Goal: Task Accomplishment & Management: Use online tool/utility

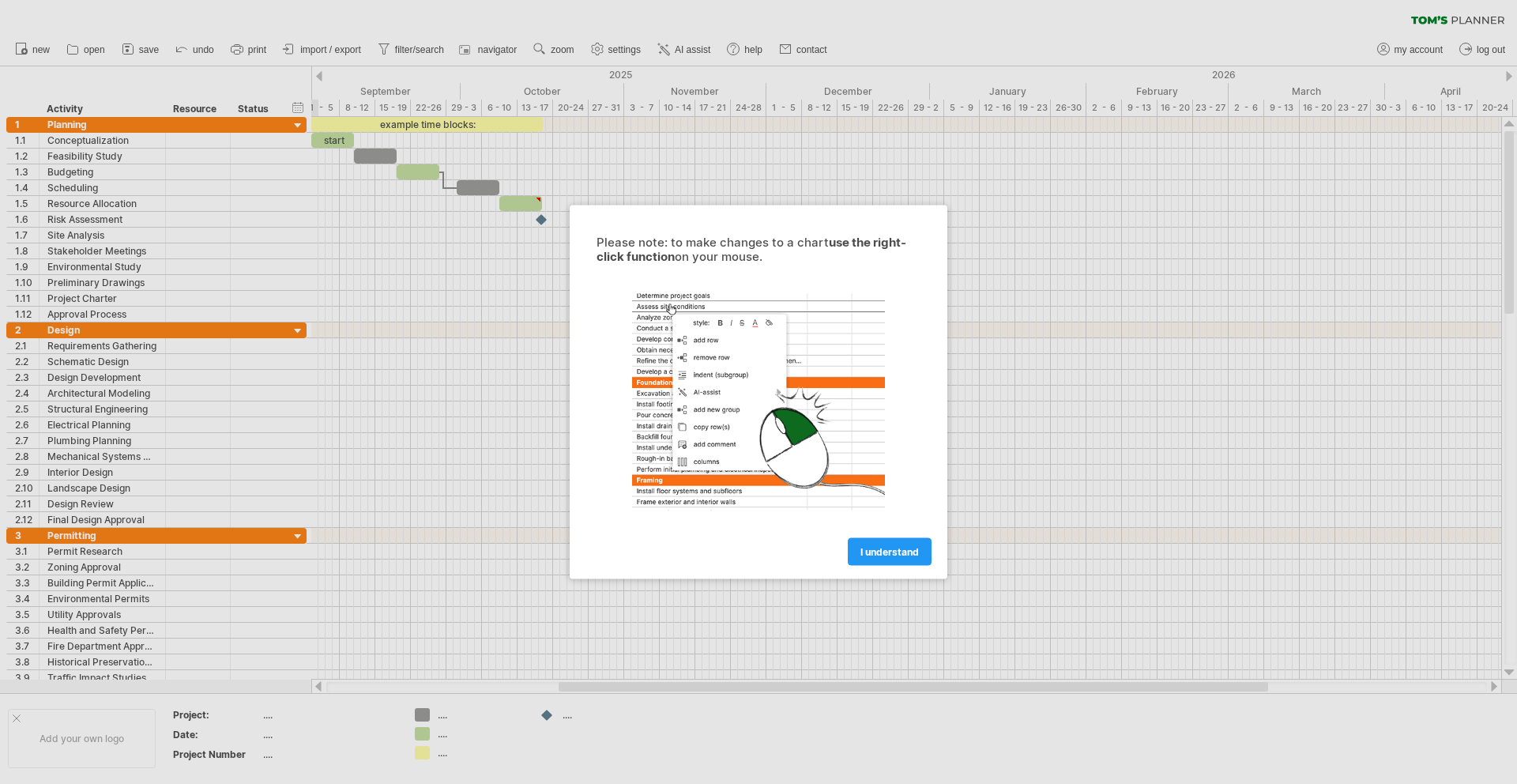
click at [943, 573] on div "Please note: to make changes to a chart use the right-click function on your mo…" at bounding box center [758, 392] width 378 height 374
click at [963, 592] on div at bounding box center [758, 392] width 1517 height 784
click at [953, 583] on div at bounding box center [758, 392] width 1517 height 784
click at [904, 555] on span "I understand" at bounding box center [889, 552] width 59 height 12
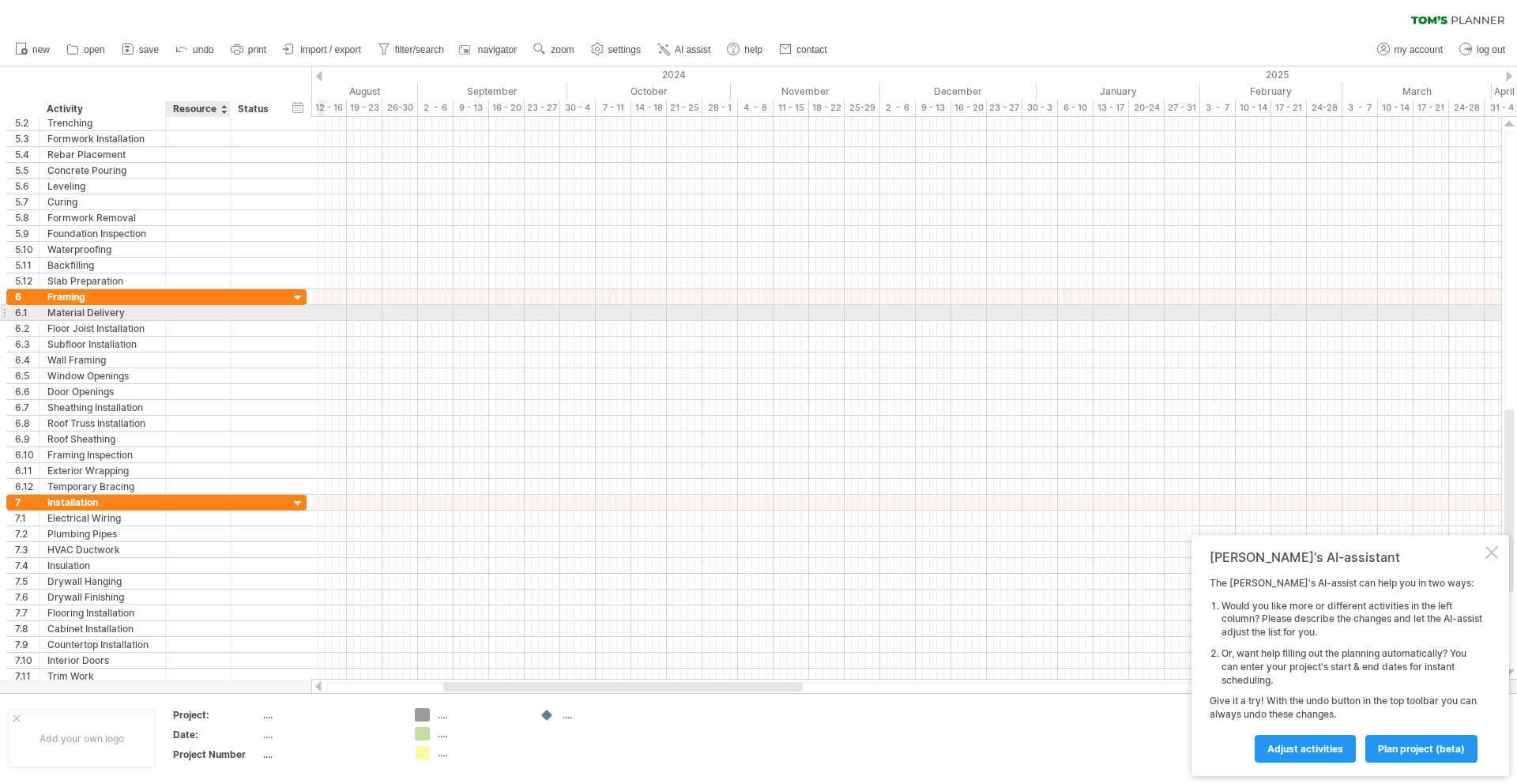
click at [191, 306] on div at bounding box center [198, 312] width 48 height 15
click at [192, 333] on div at bounding box center [198, 328] width 48 height 15
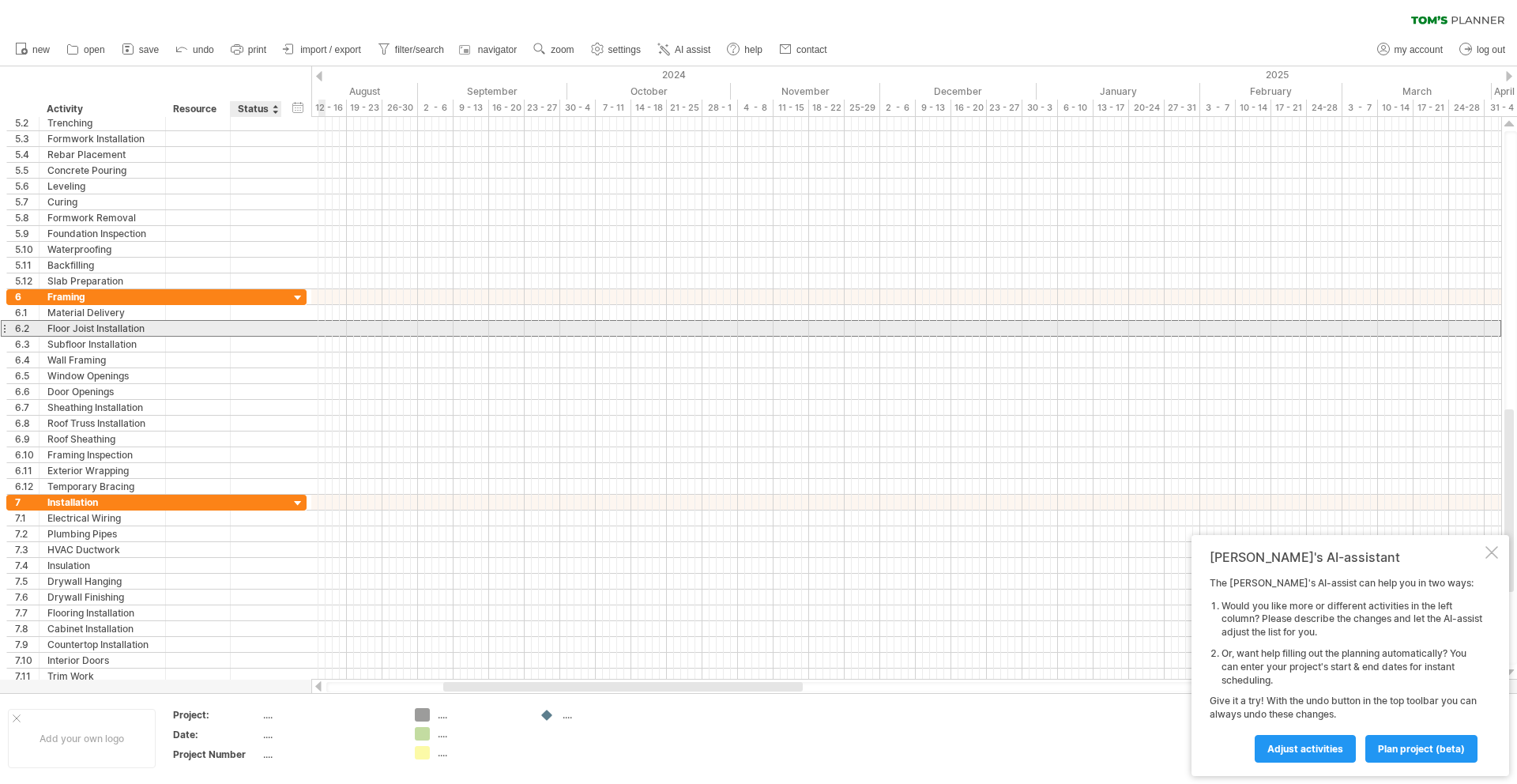
click at [254, 322] on div at bounding box center [256, 328] width 35 height 15
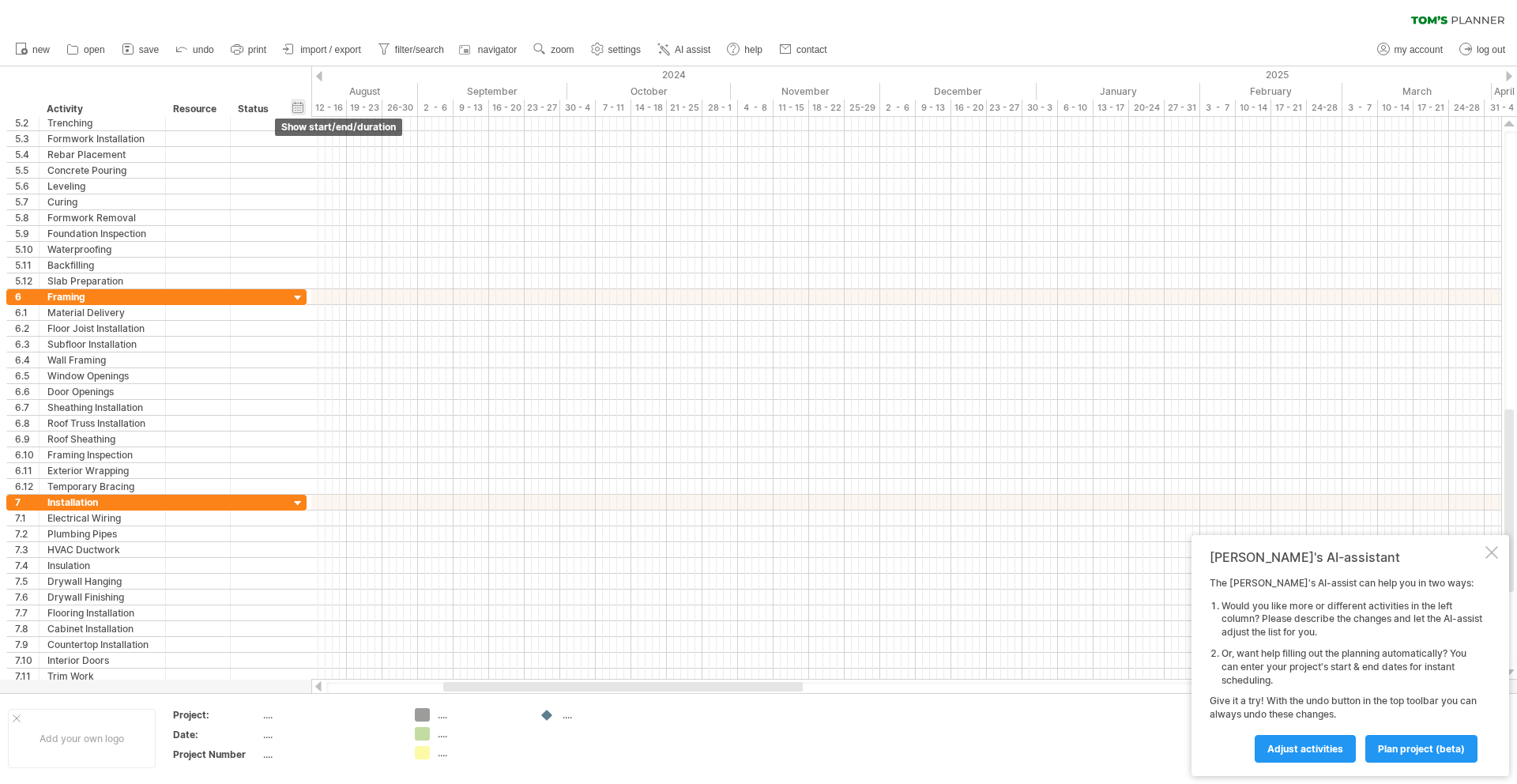
click at [297, 108] on div "hide start/end/duration show start/end/duration" at bounding box center [298, 107] width 15 height 17
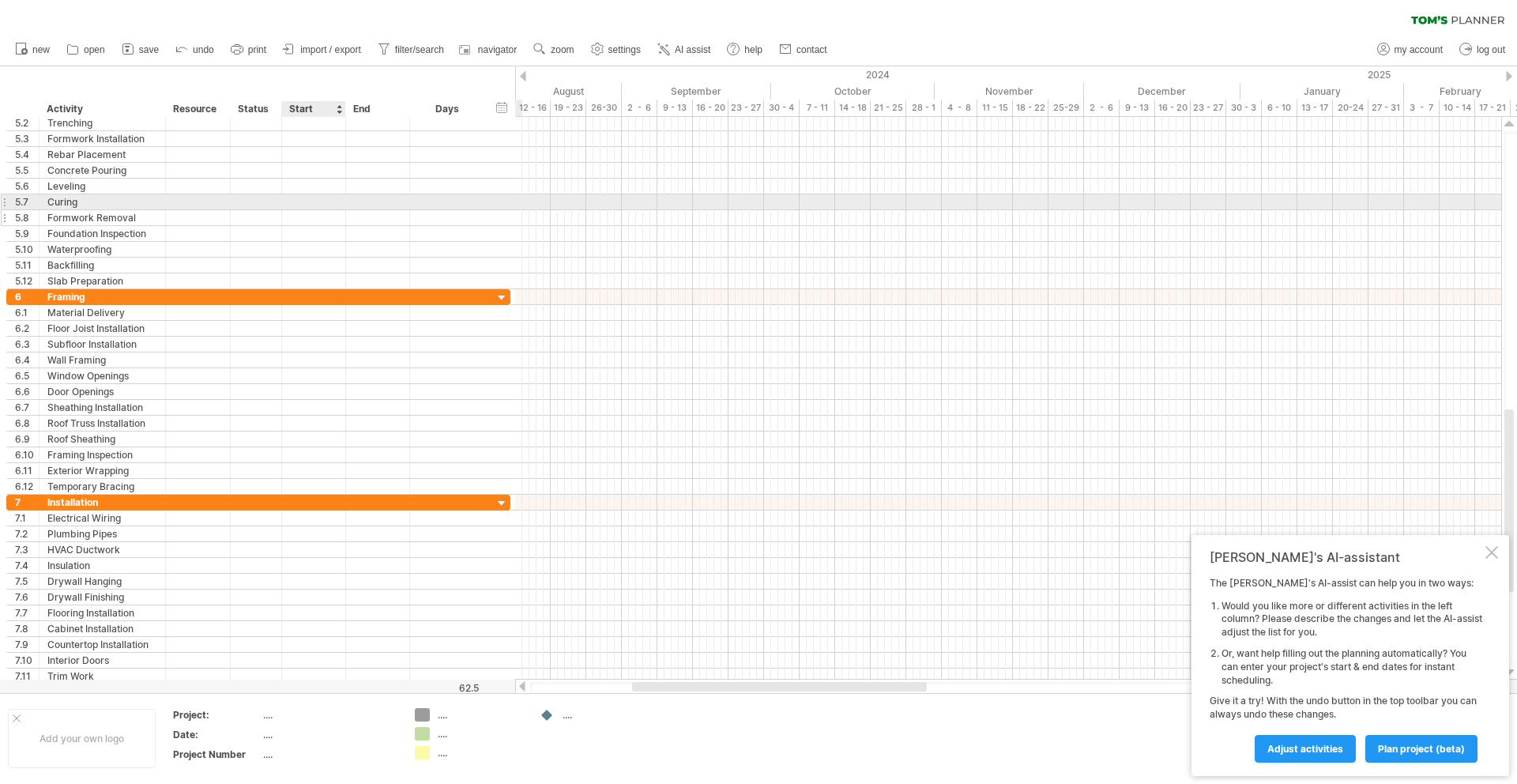
click at [299, 215] on div at bounding box center [313, 218] width 64 height 15
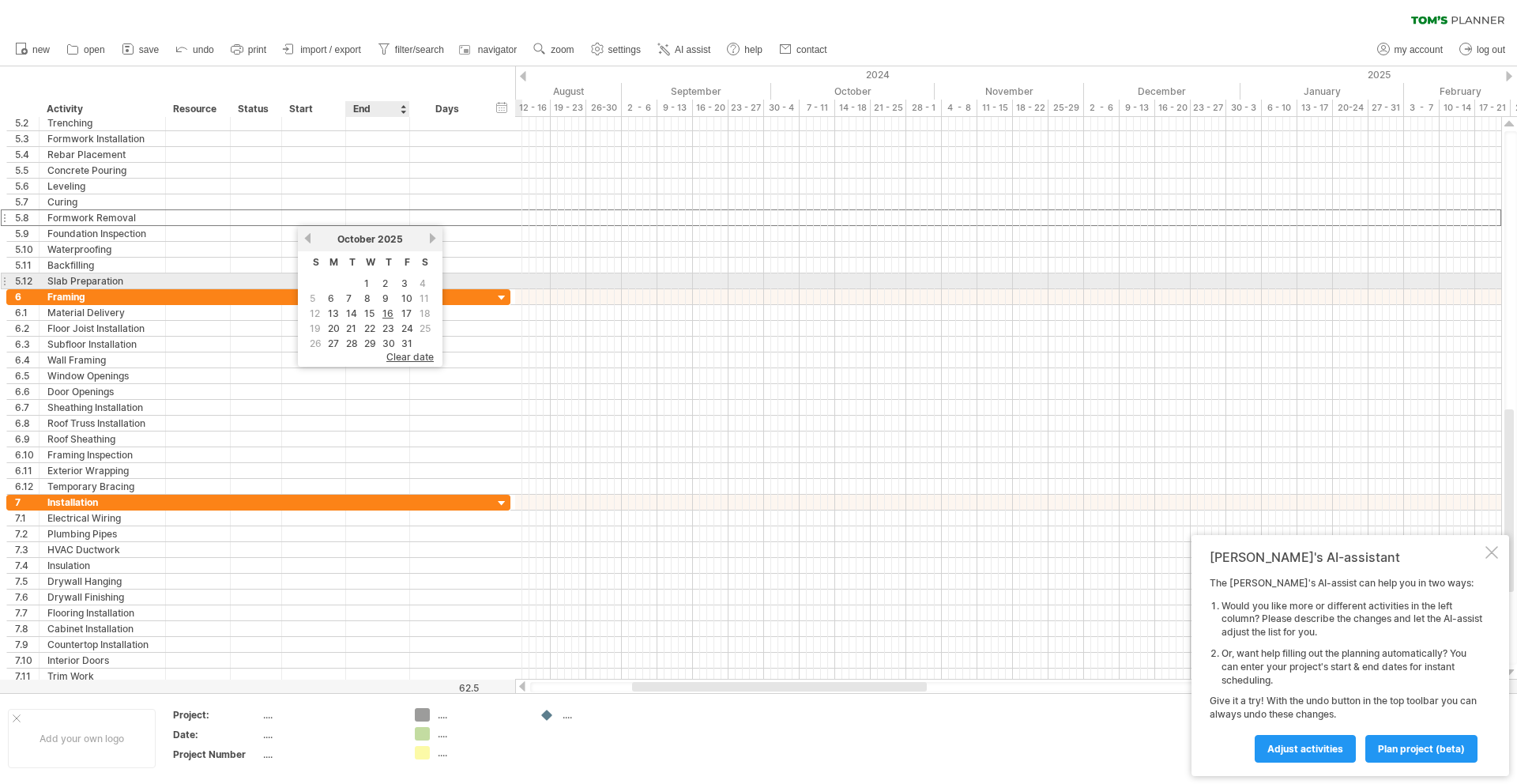
click at [371, 281] on td "1" at bounding box center [371, 283] width 17 height 13
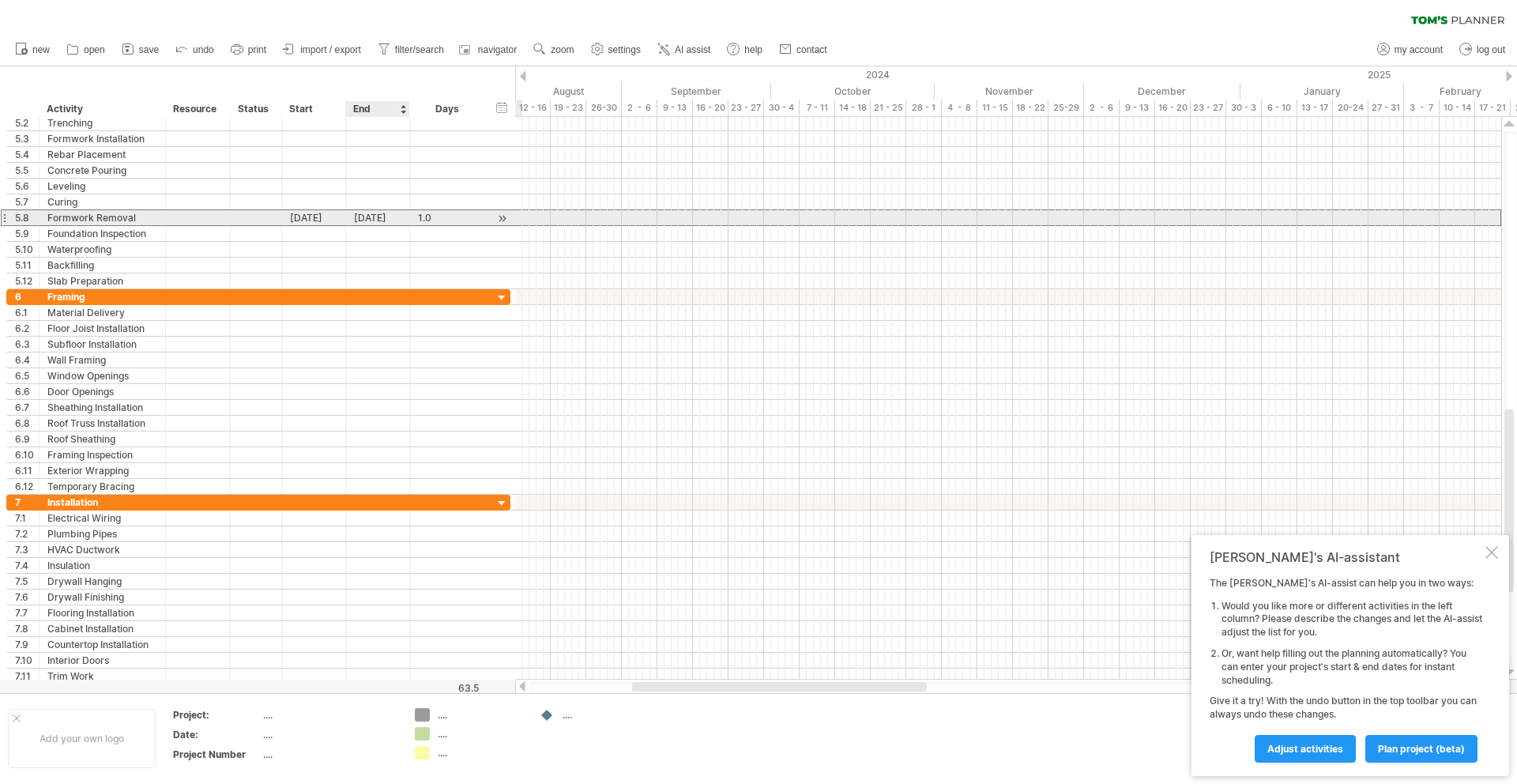
click at [390, 215] on div "[DATE]" at bounding box center [378, 218] width 64 height 15
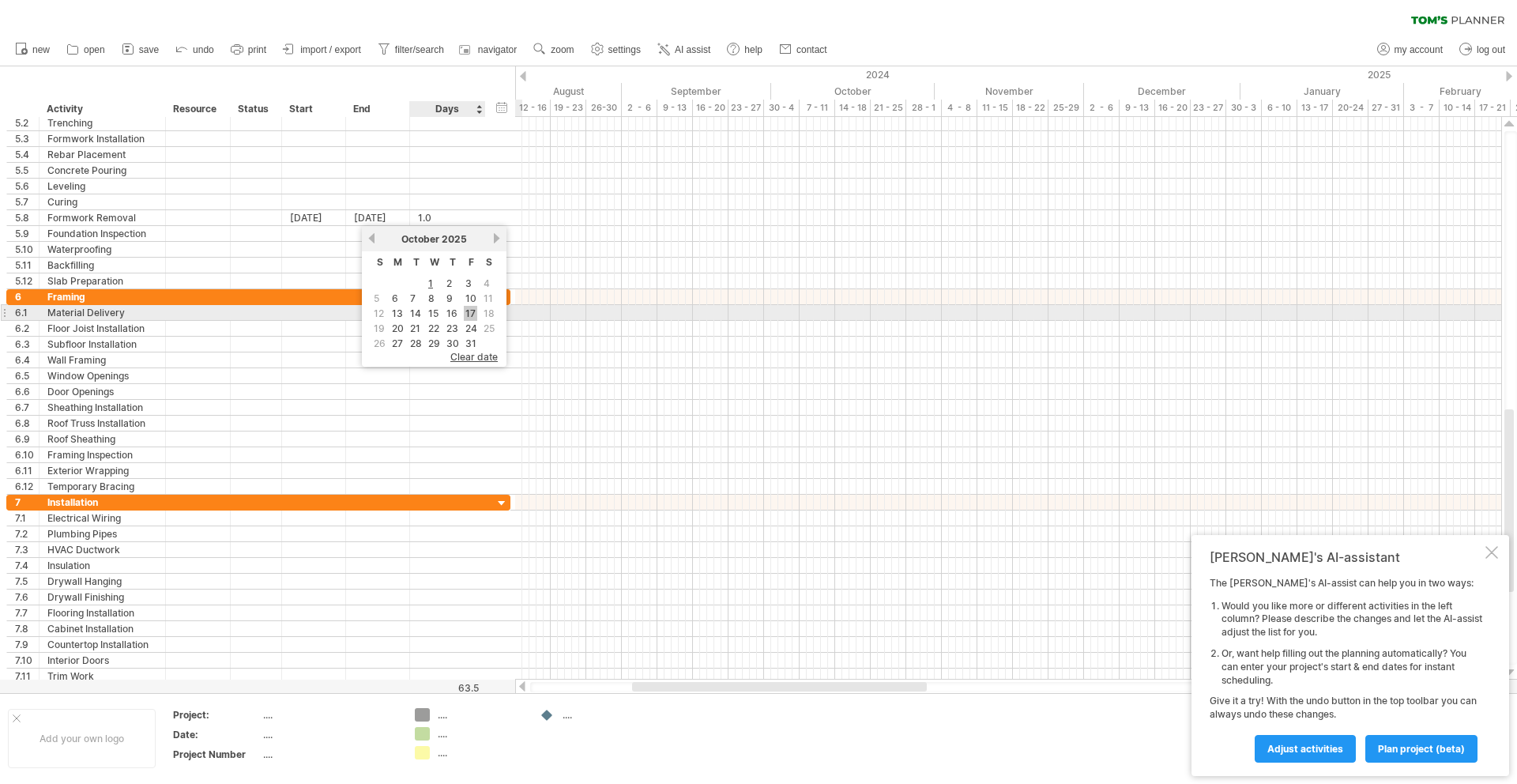
click at [468, 316] on link "17" at bounding box center [471, 313] width 13 height 15
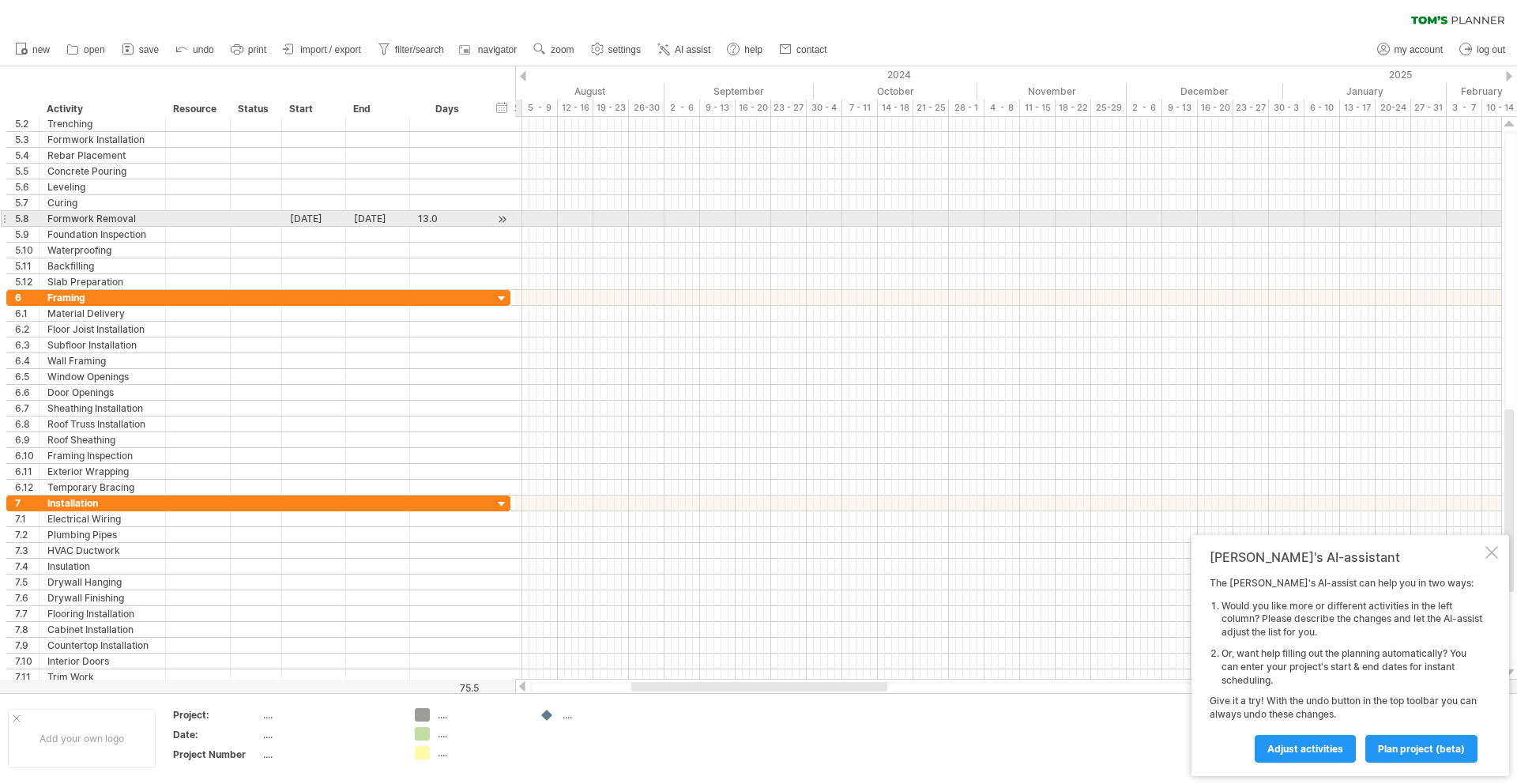
click at [506, 221] on div at bounding box center [502, 220] width 15 height 17
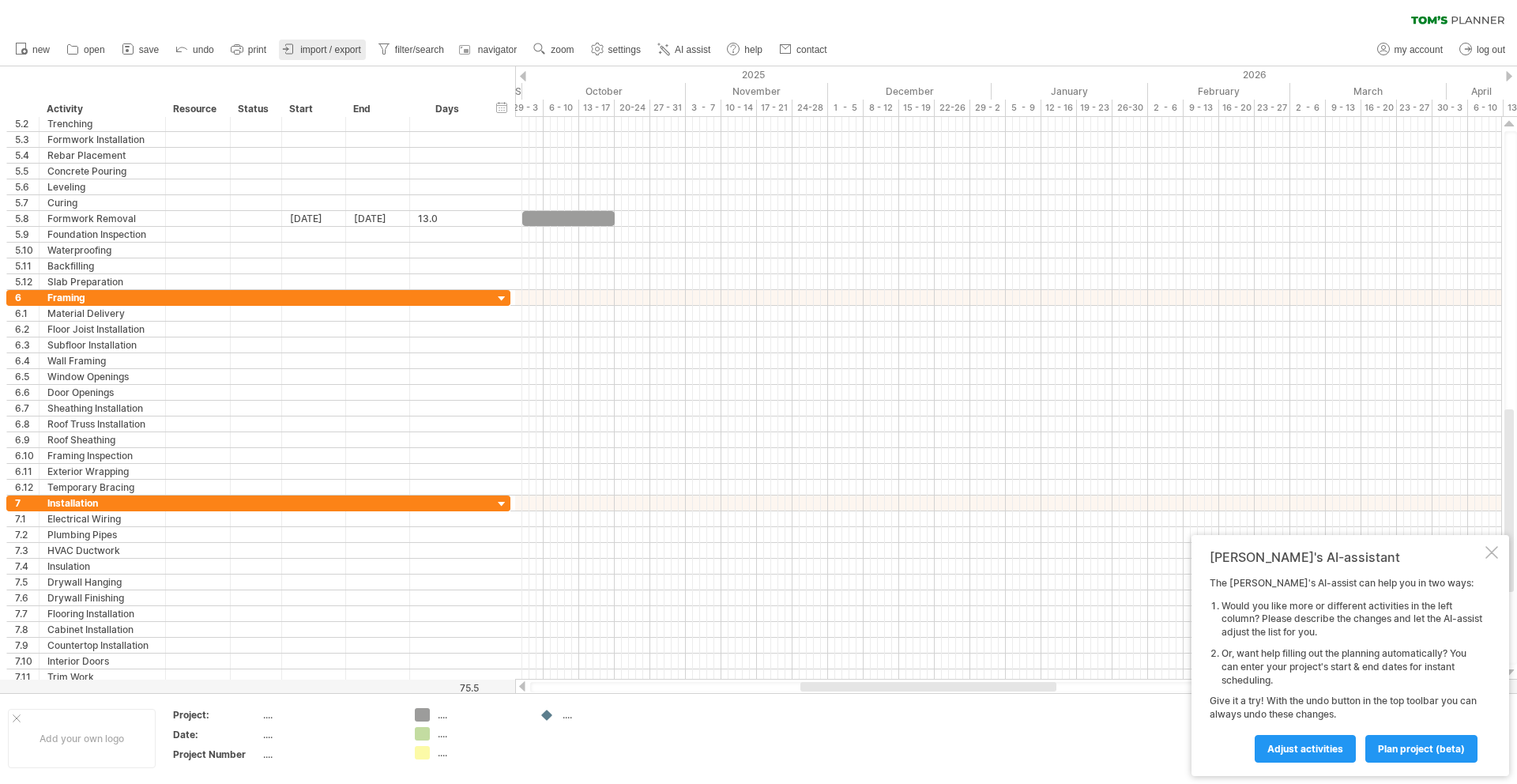
click at [313, 52] on span "import / export" at bounding box center [330, 49] width 61 height 11
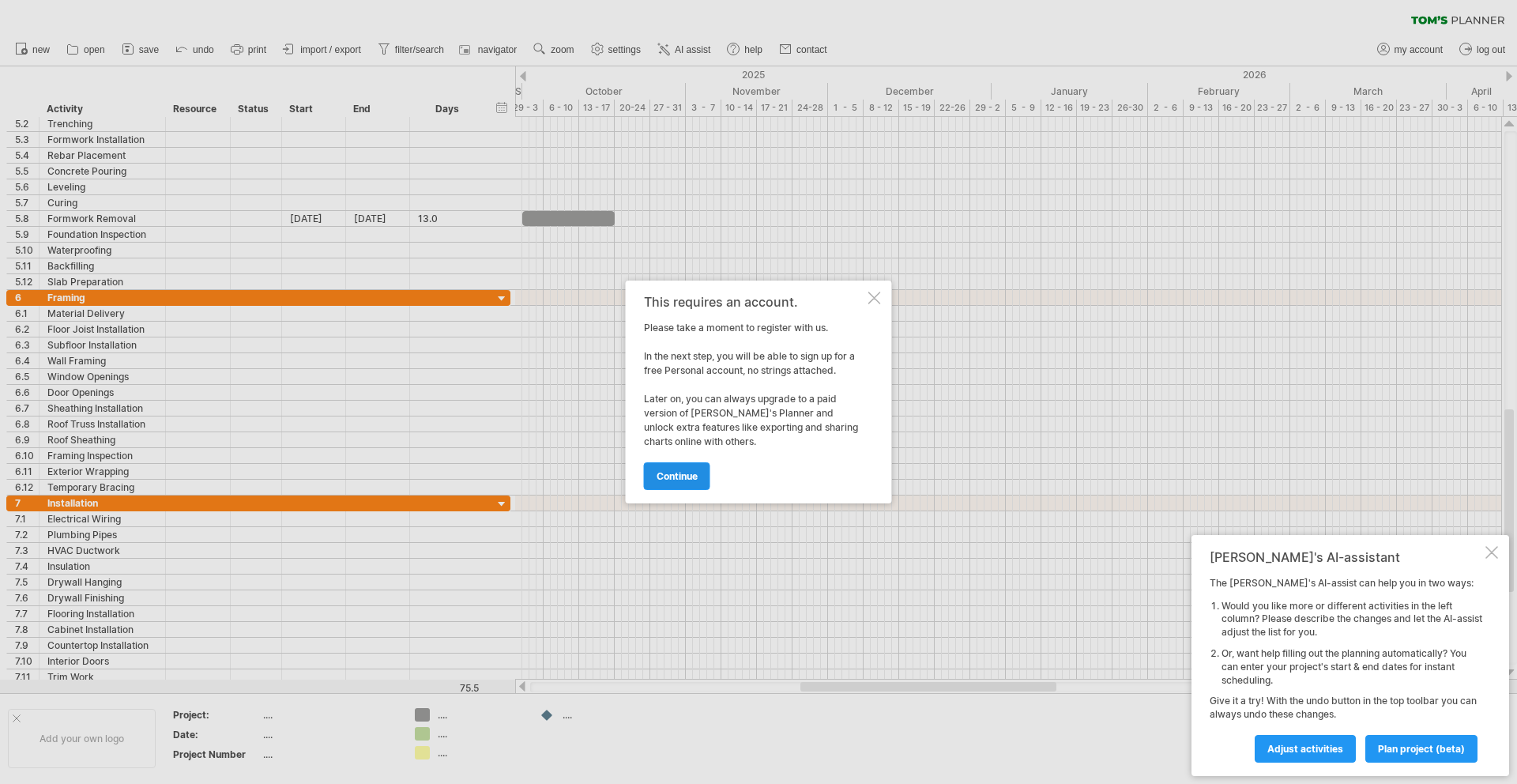
click at [697, 473] on span "continue" at bounding box center [677, 476] width 41 height 12
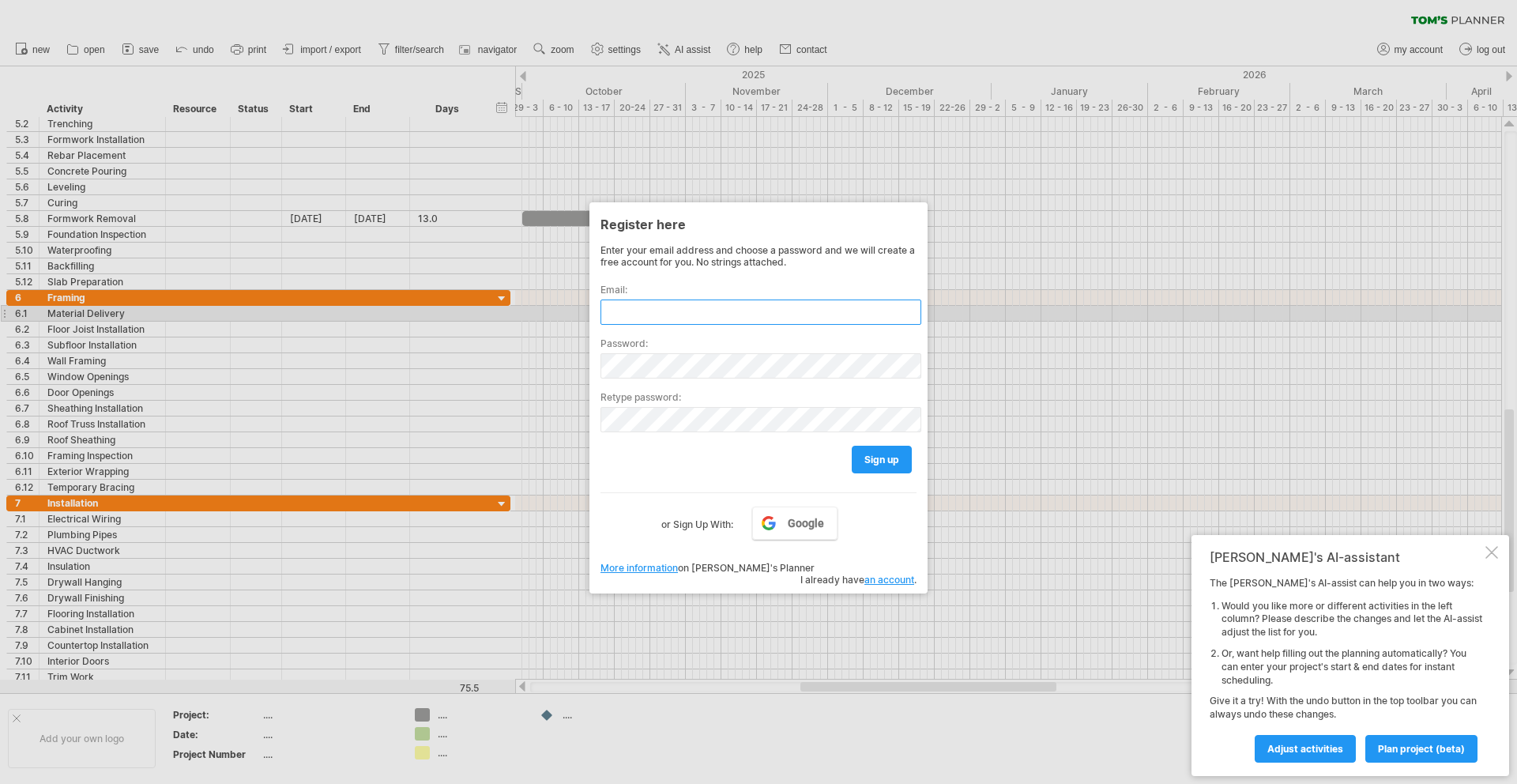
click at [691, 315] on input "text" at bounding box center [760, 312] width 321 height 26
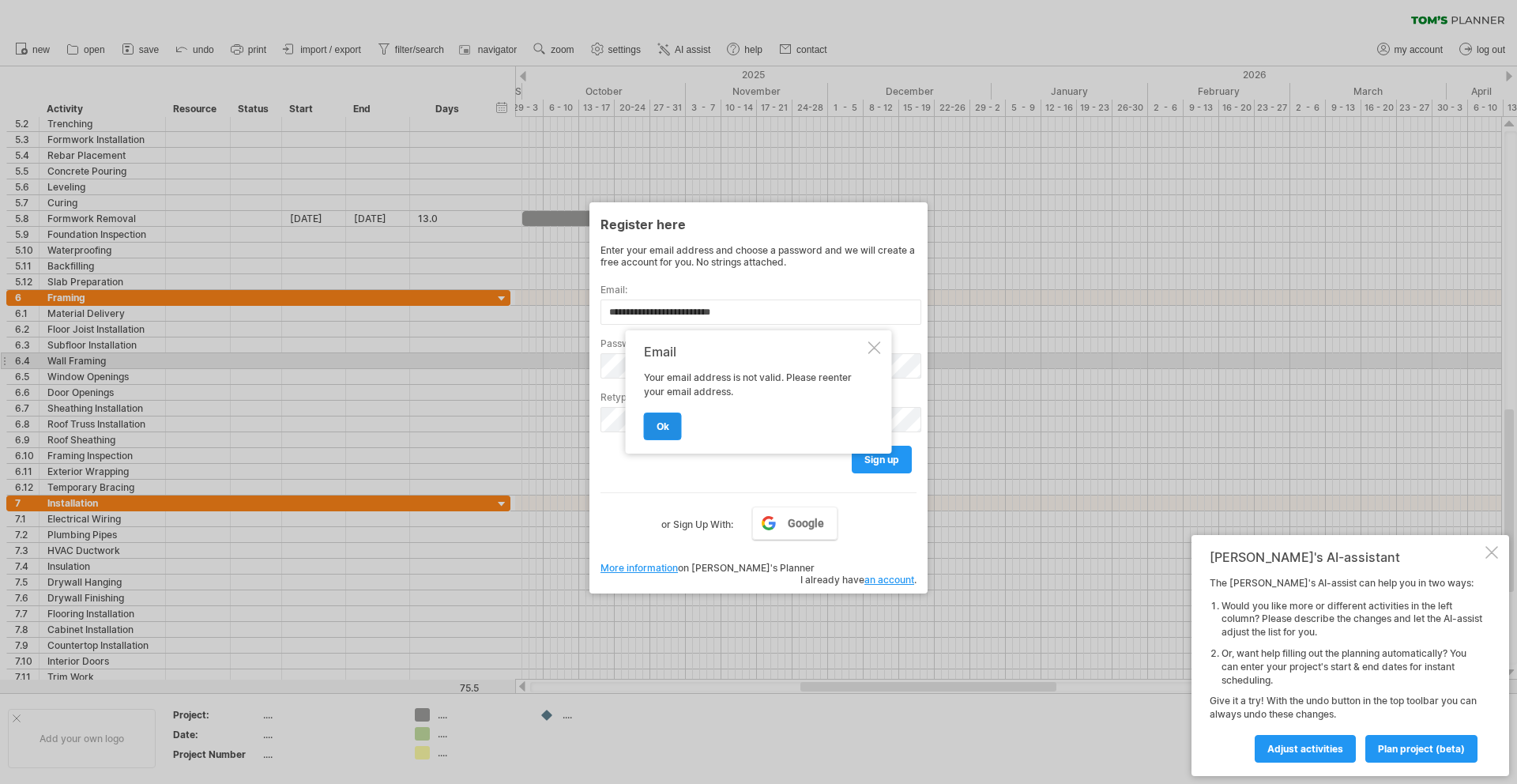
click at [668, 428] on span "ok" at bounding box center [662, 426] width 12 height 12
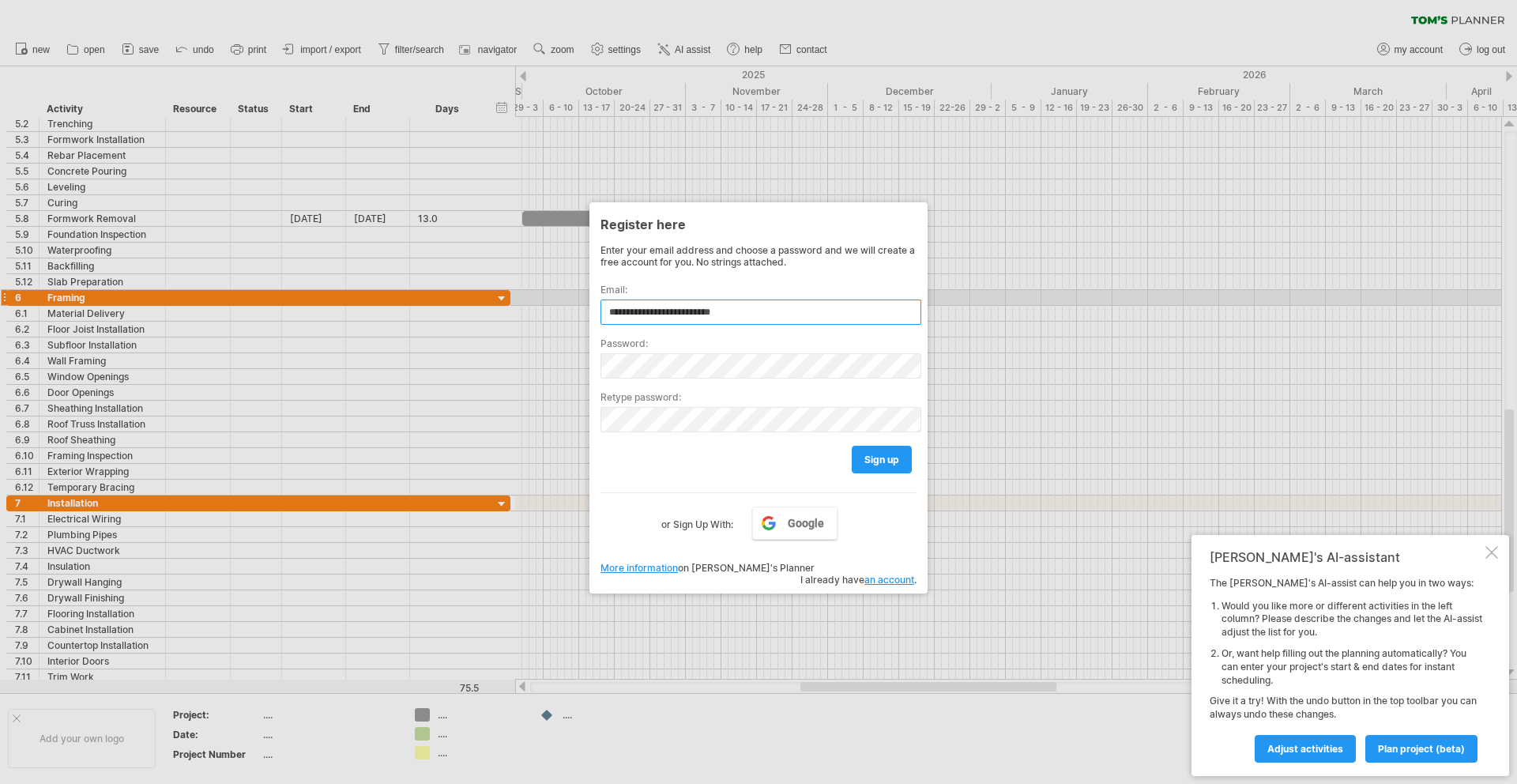
click at [706, 307] on input "**********" at bounding box center [760, 312] width 321 height 26
type input "**********"
click at [865, 453] on span "sign up" at bounding box center [882, 459] width 35 height 12
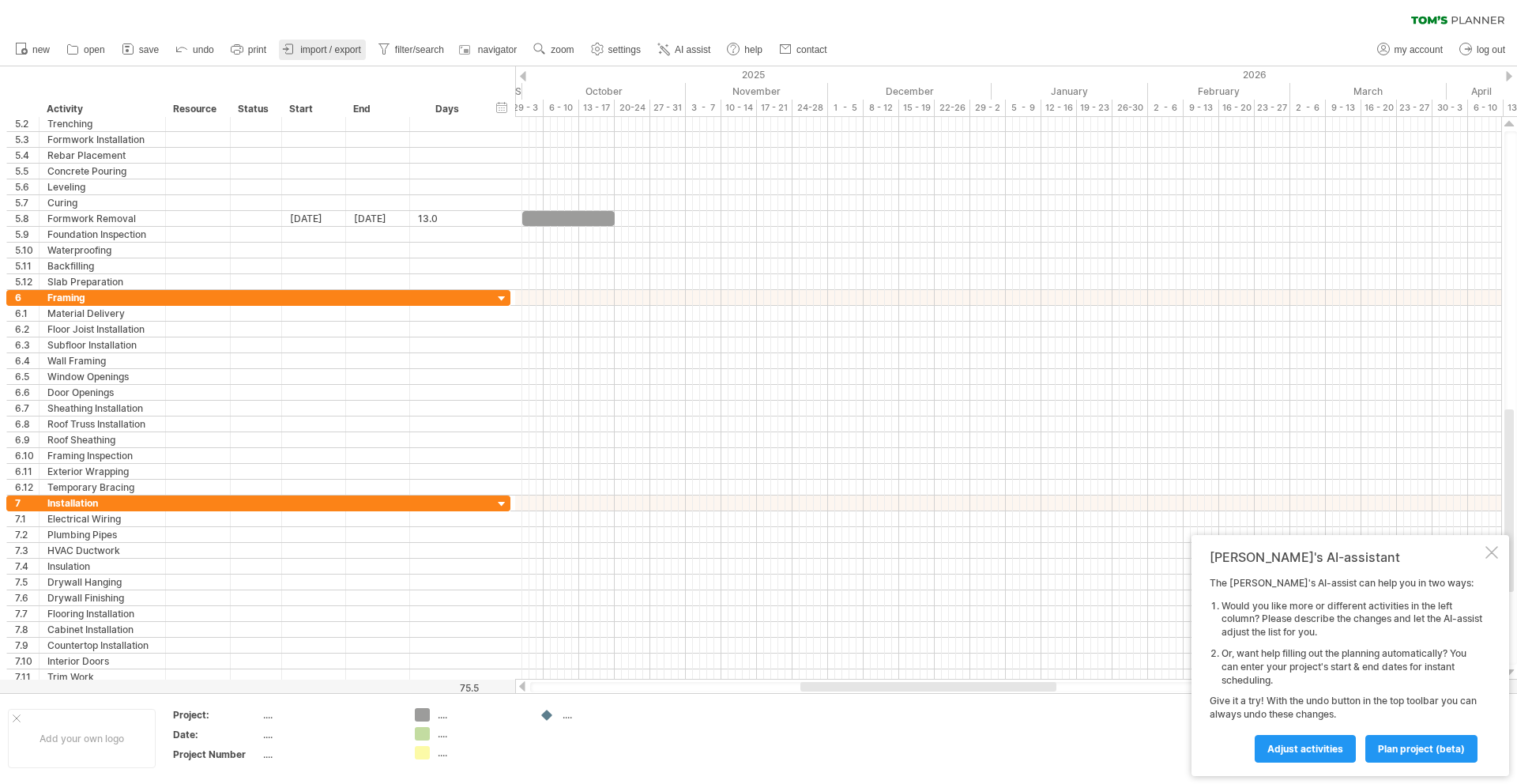
click at [330, 54] on span "import / export" at bounding box center [330, 49] width 61 height 11
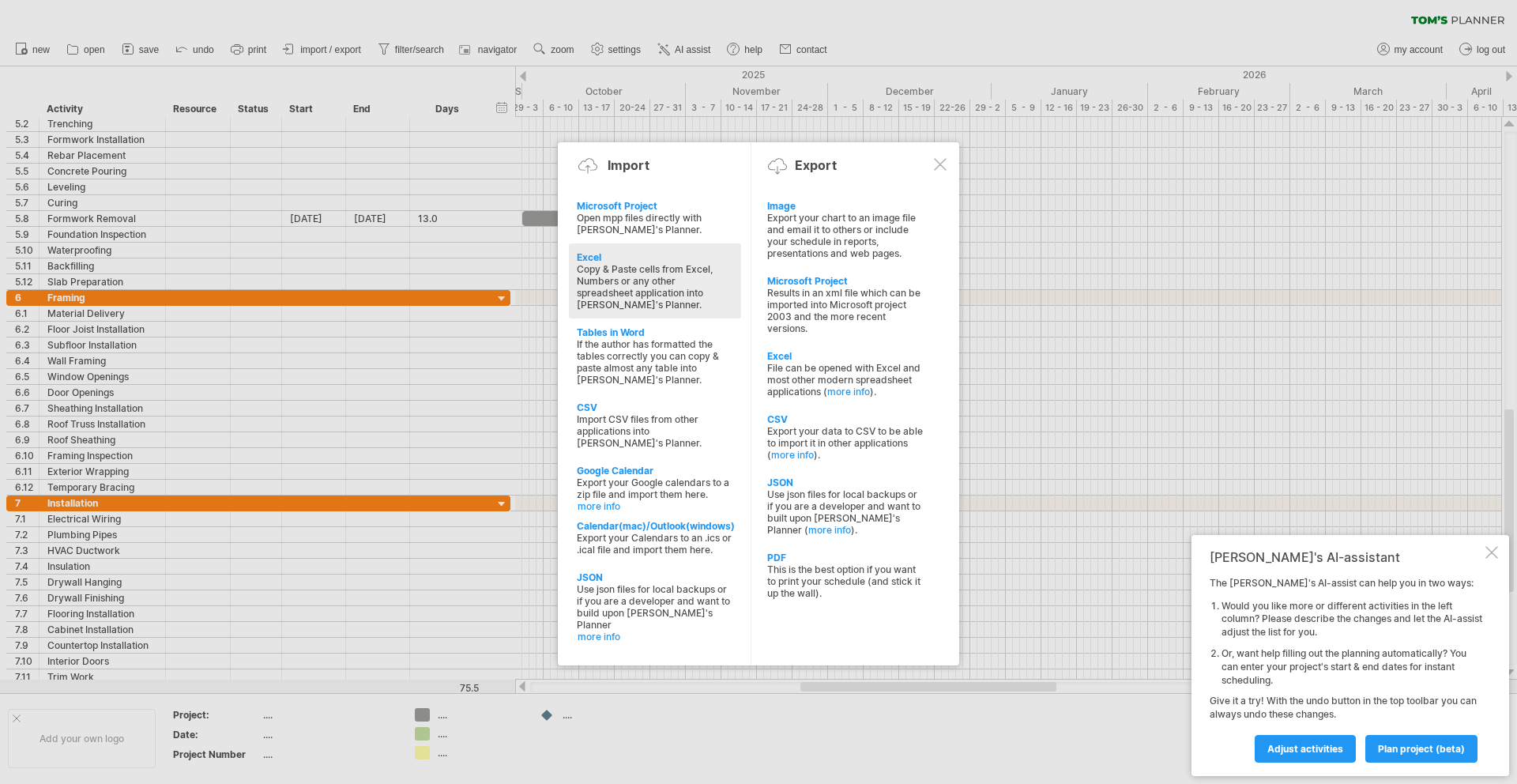
click at [613, 276] on div "Copy & Paste cells from Excel, Numbers or any other spreadsheet application int…" at bounding box center [655, 286] width 157 height 47
type textarea "**********"
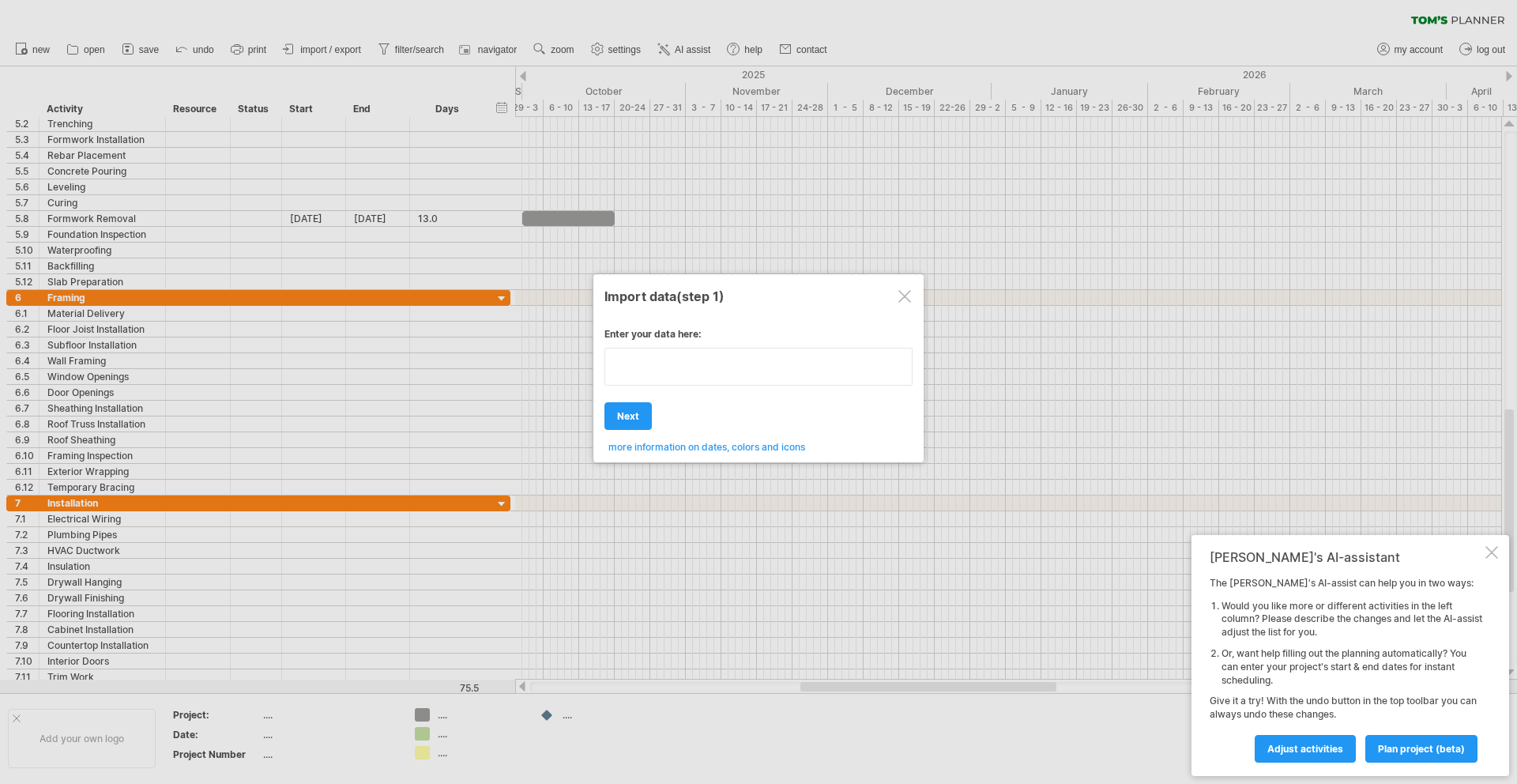
click at [680, 397] on div "Enter your data here: Your data: Weekend days ' mon tue Hide weekend days" at bounding box center [758, 384] width 308 height 137
type textarea "**********"
click at [645, 418] on div "Enter your data here: Your data: Weekend days ' mon tue Hide weekend days" at bounding box center [758, 384] width 308 height 137
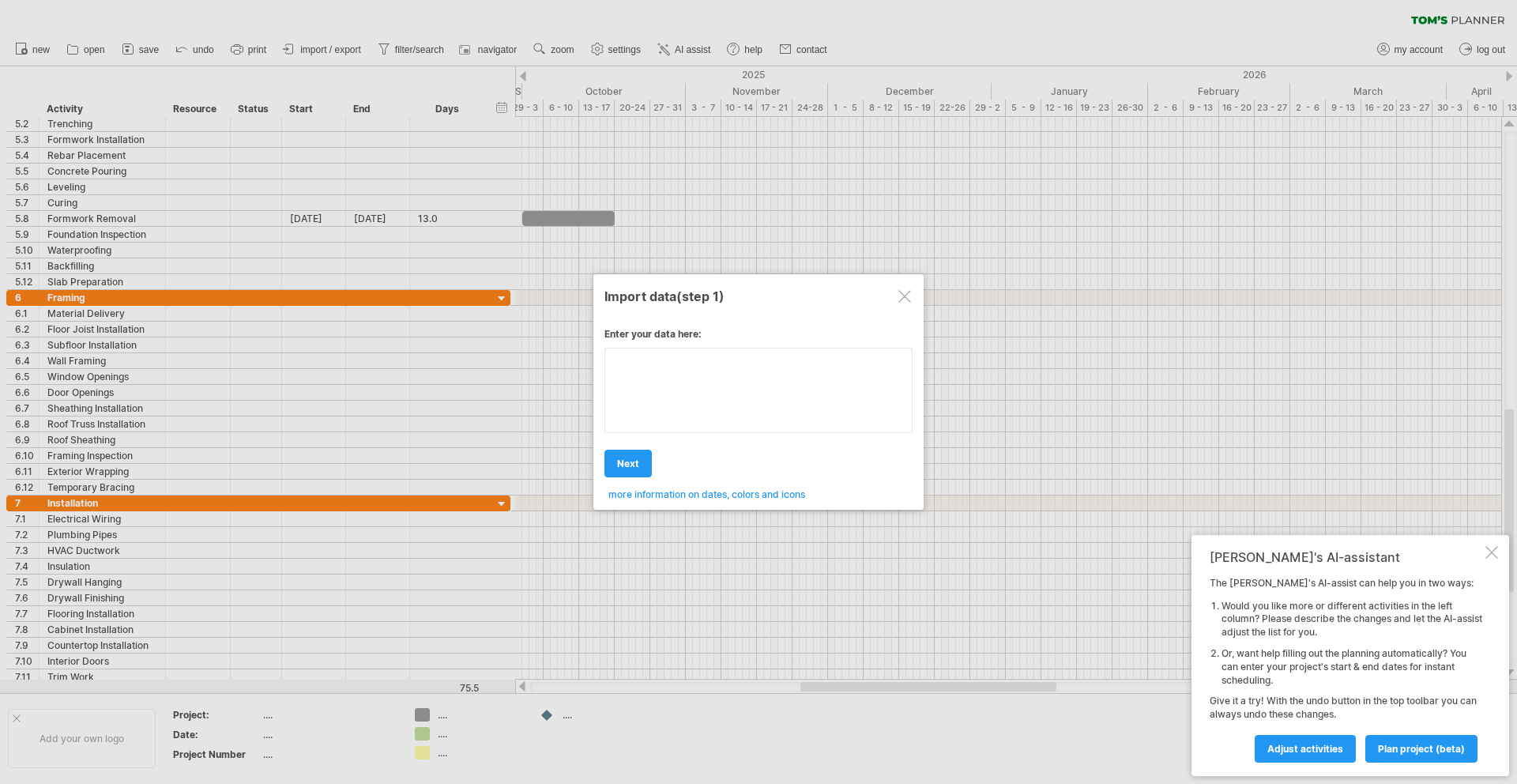
click at [659, 405] on div "Enter your data here: Your data: Weekend days ' mon tue Hide weekend days" at bounding box center [758, 408] width 308 height 184
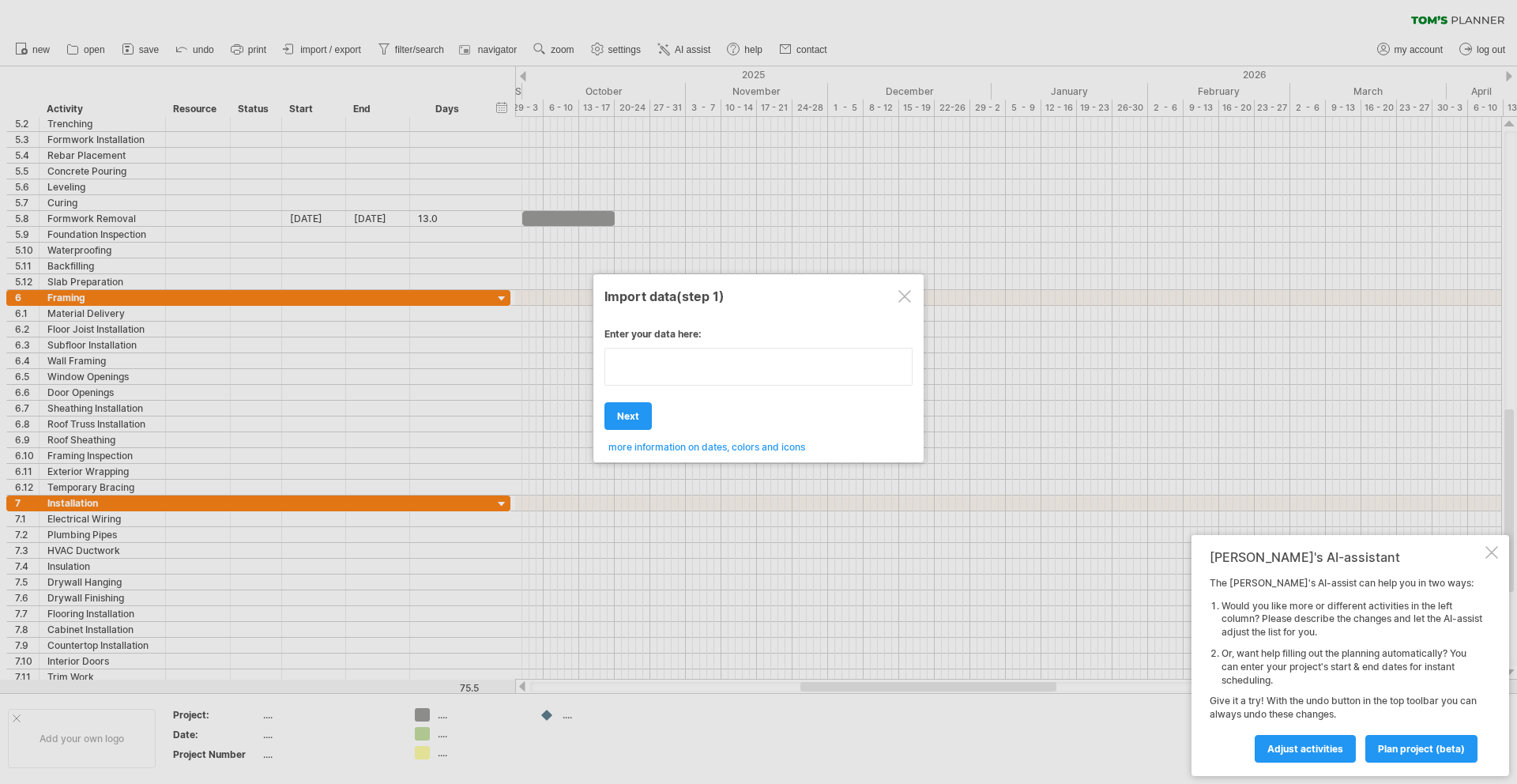
click at [682, 361] on textarea at bounding box center [758, 366] width 308 height 38
type textarea "**********"
click at [672, 410] on div "Enter your data here: Your data: Weekend days ' mon tue Hide weekend days" at bounding box center [758, 384] width 308 height 137
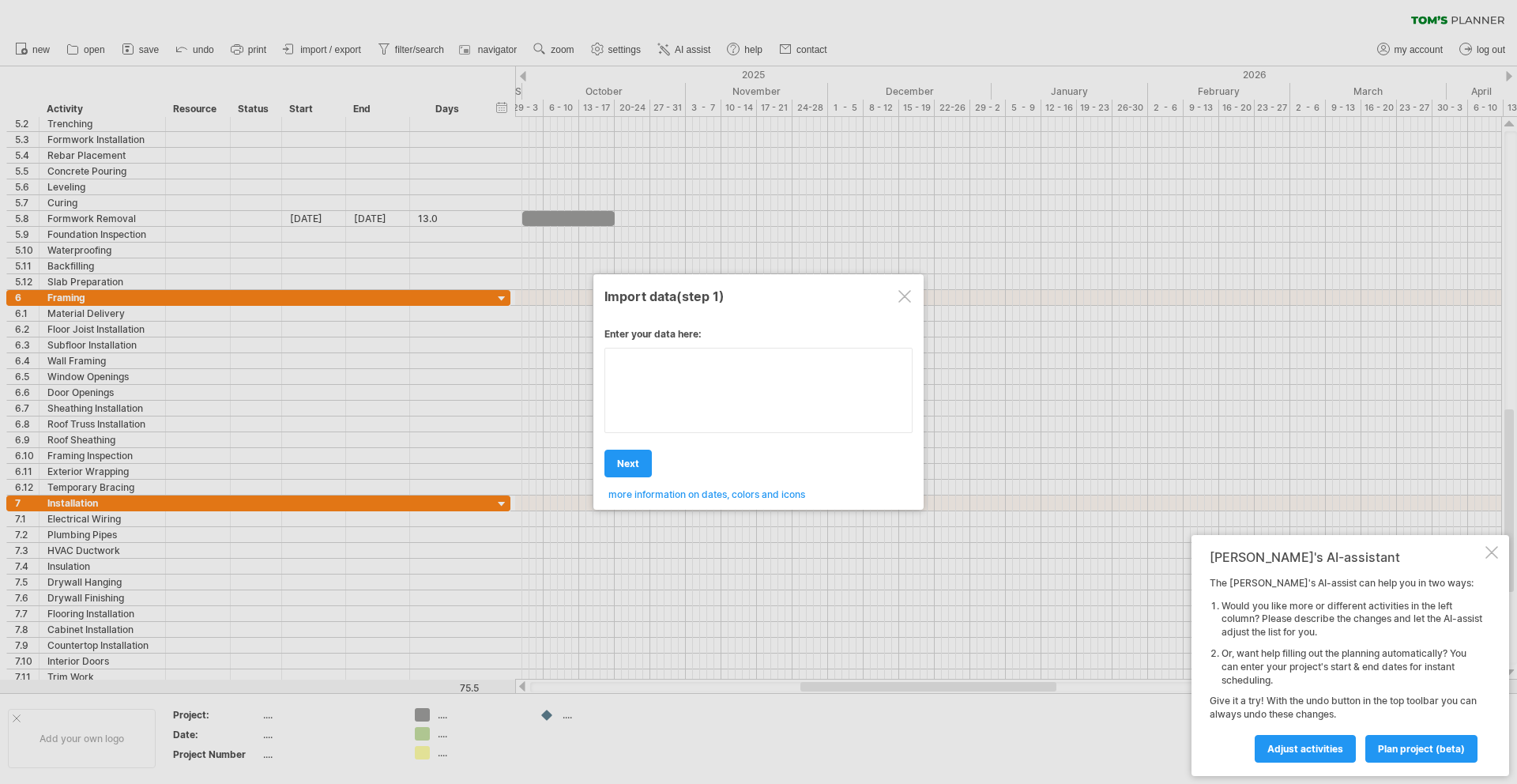
click at [661, 409] on div "Enter your data here: Your data: Weekend days ' mon tue Hide weekend days" at bounding box center [758, 408] width 308 height 184
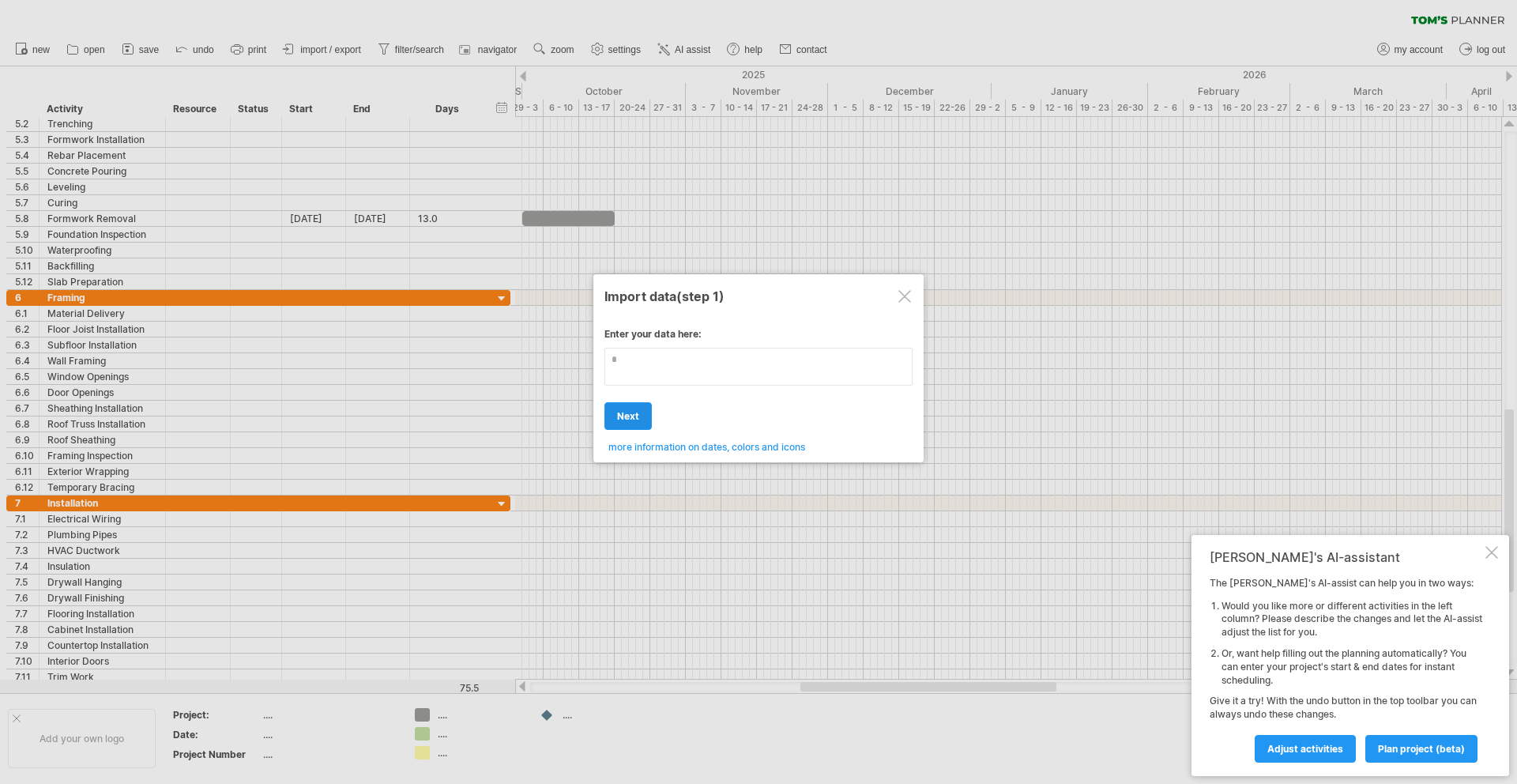
type textarea "*"
click at [631, 418] on span "next" at bounding box center [628, 416] width 22 height 12
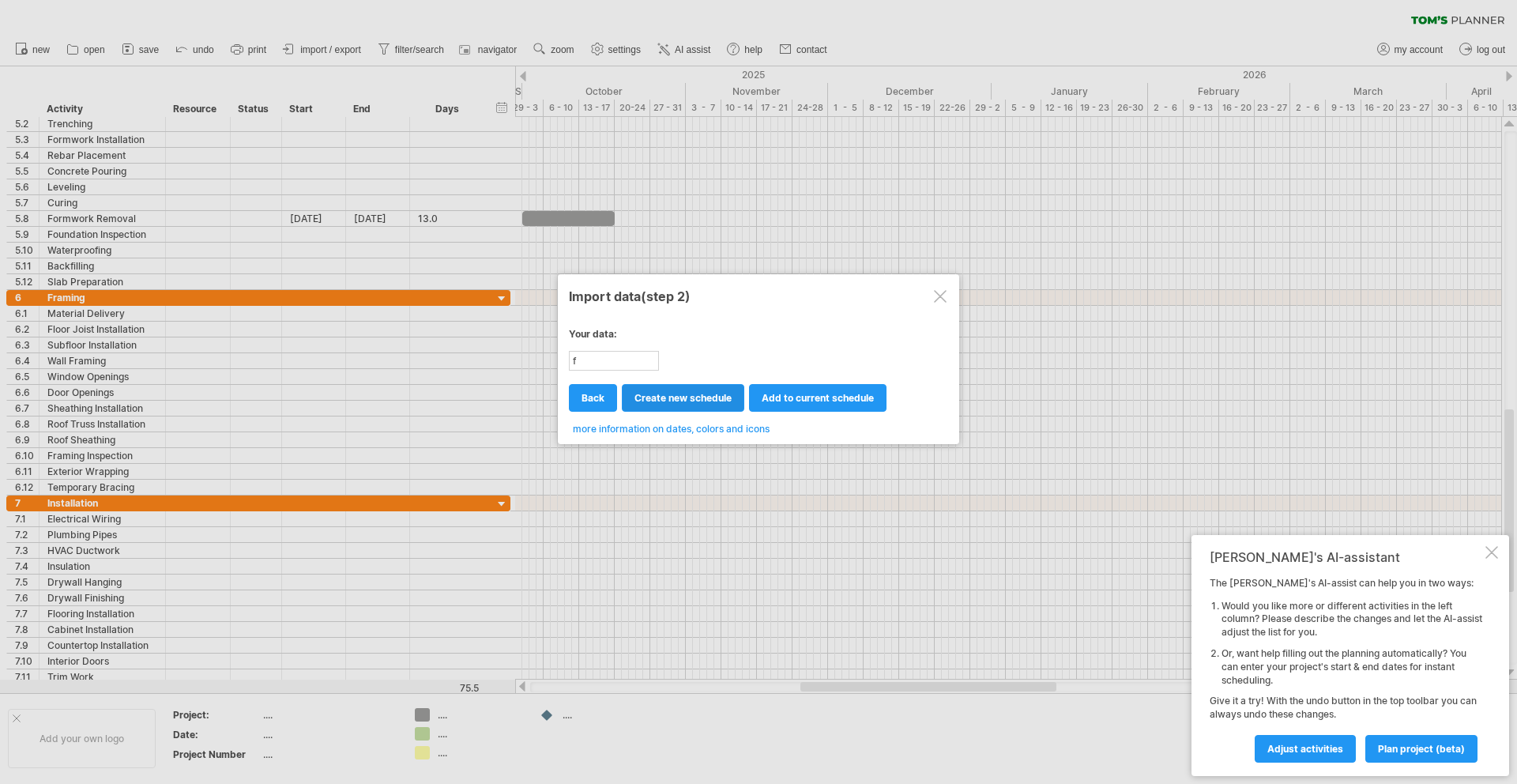
click at [689, 401] on span "create new schedule" at bounding box center [682, 398] width 97 height 12
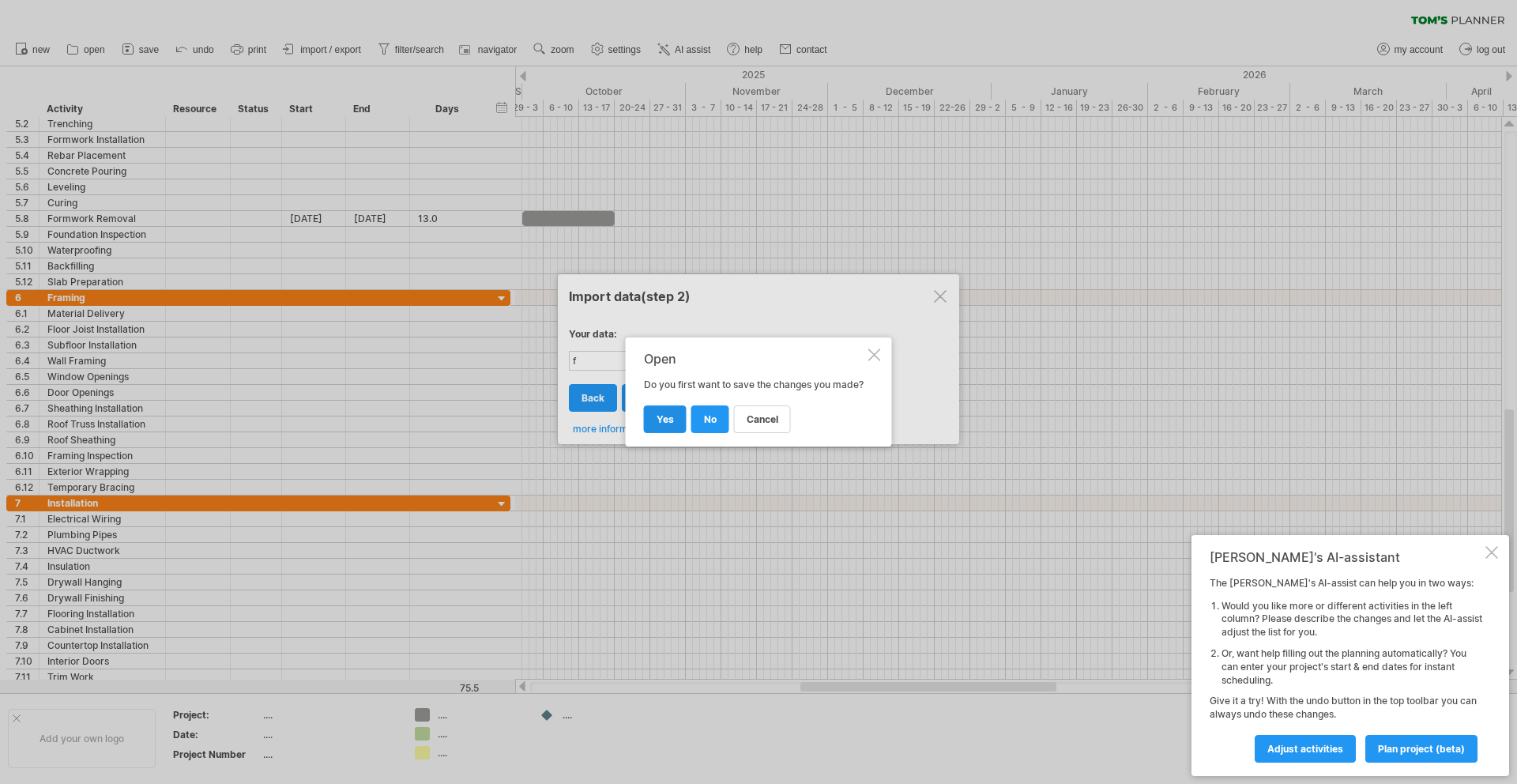
click at [671, 425] on span "yes" at bounding box center [665, 419] width 17 height 12
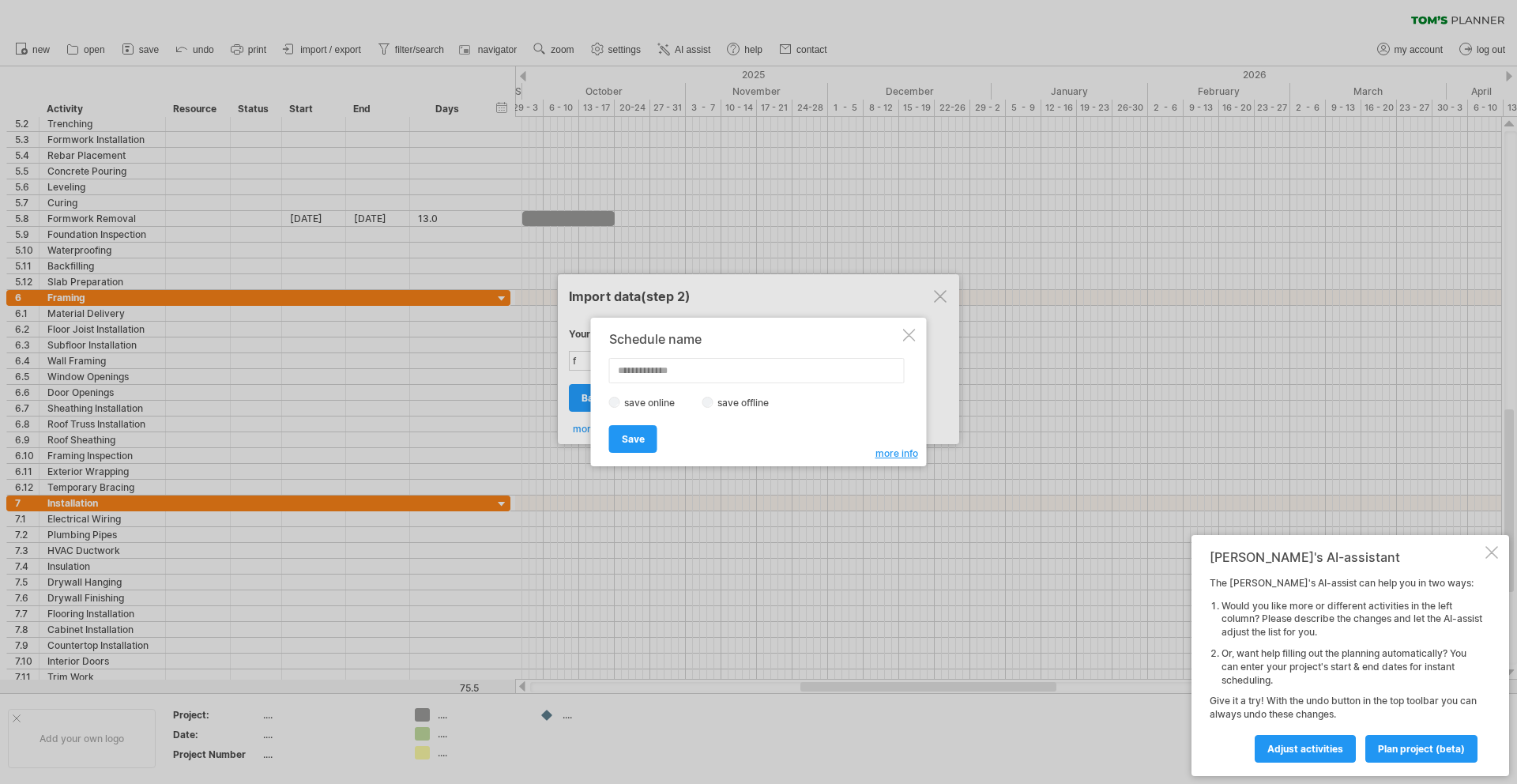
click at [767, 400] on label "save offline" at bounding box center [748, 403] width 69 height 12
click at [648, 442] on link "Save" at bounding box center [633, 438] width 48 height 27
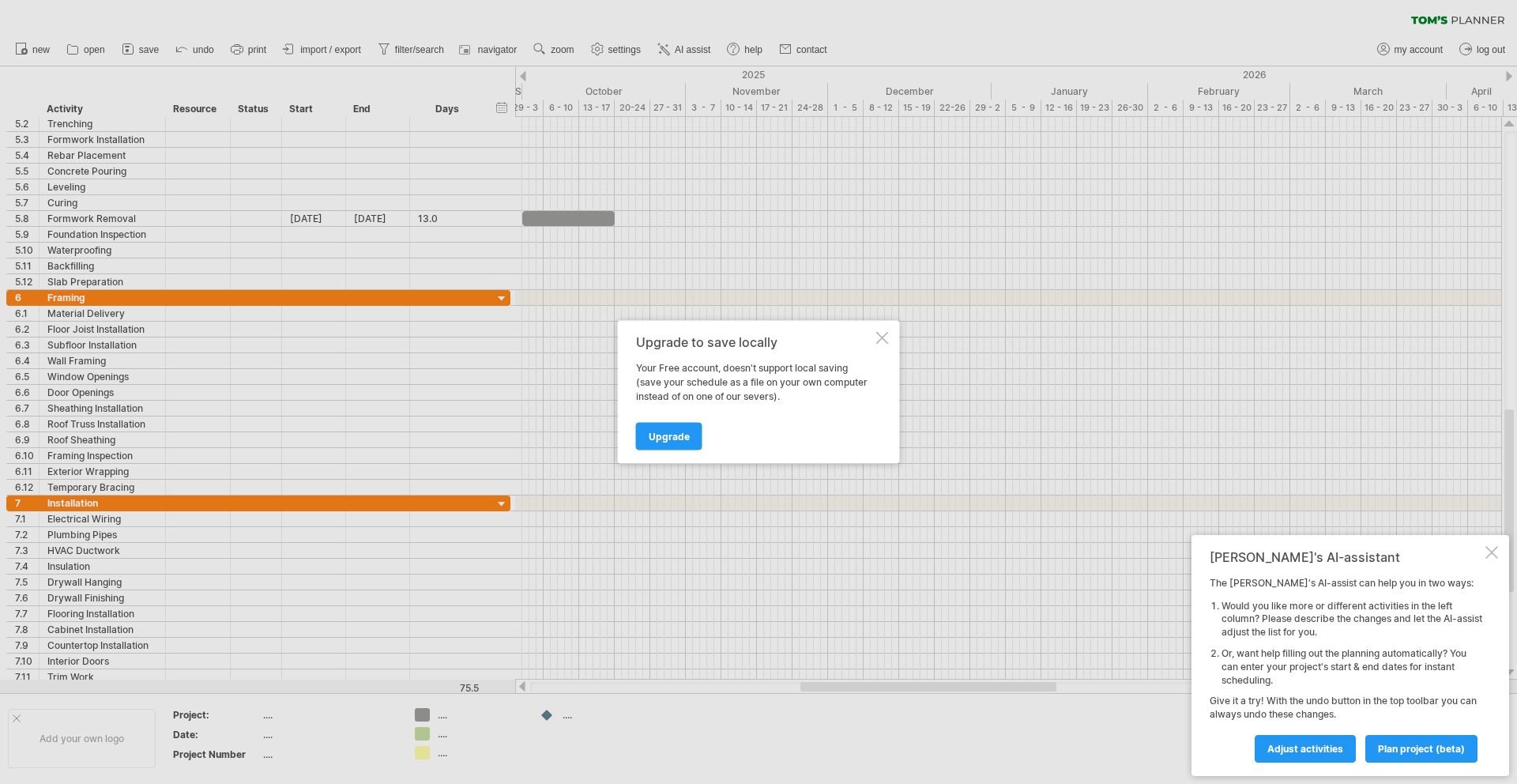
click at [874, 329] on div "Upgrade to save locally Your Free account, doesn't support local saving (save y…" at bounding box center [758, 392] width 282 height 143
click at [886, 332] on div at bounding box center [882, 337] width 12 height 12
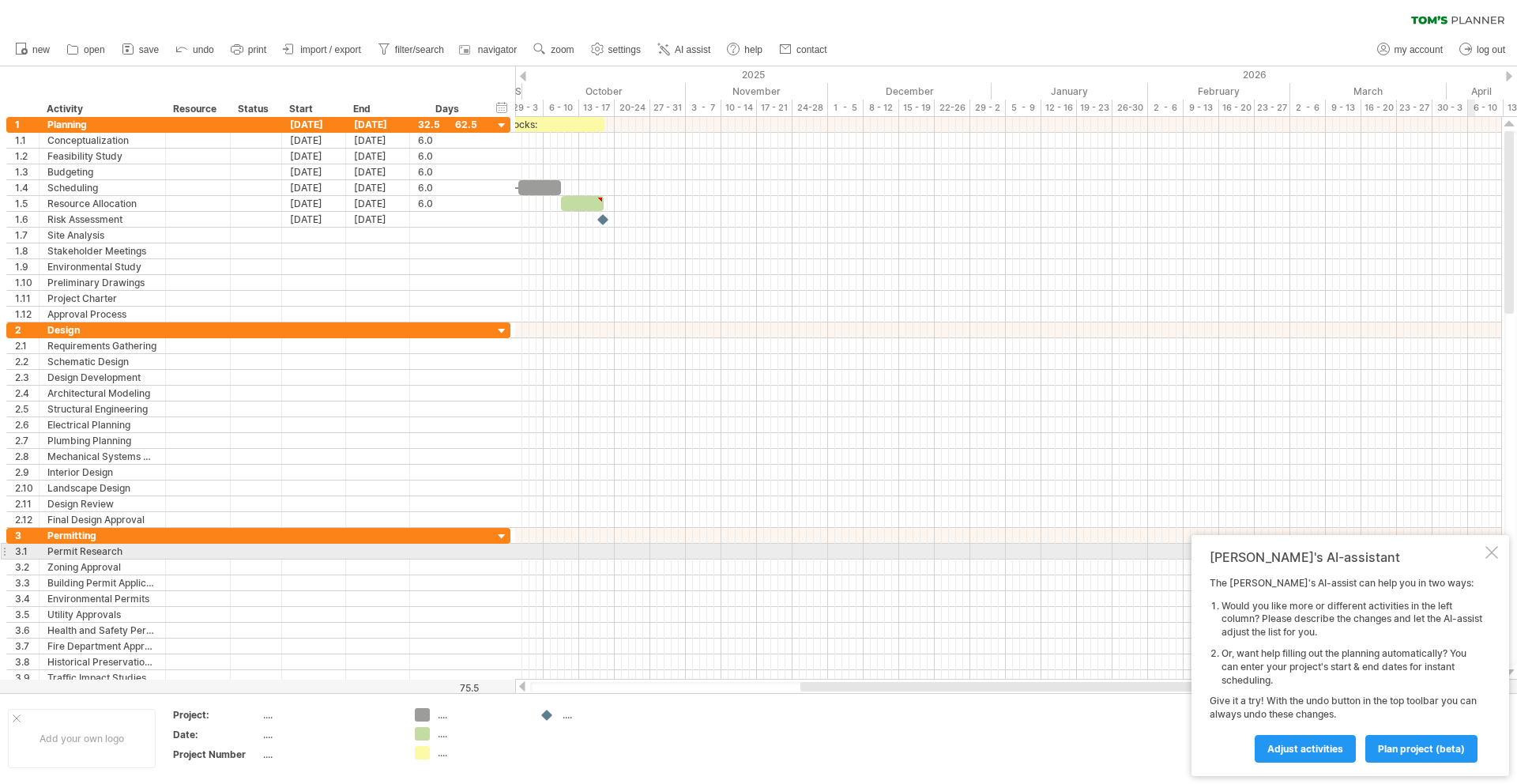
click at [1490, 553] on div at bounding box center [1491, 552] width 12 height 12
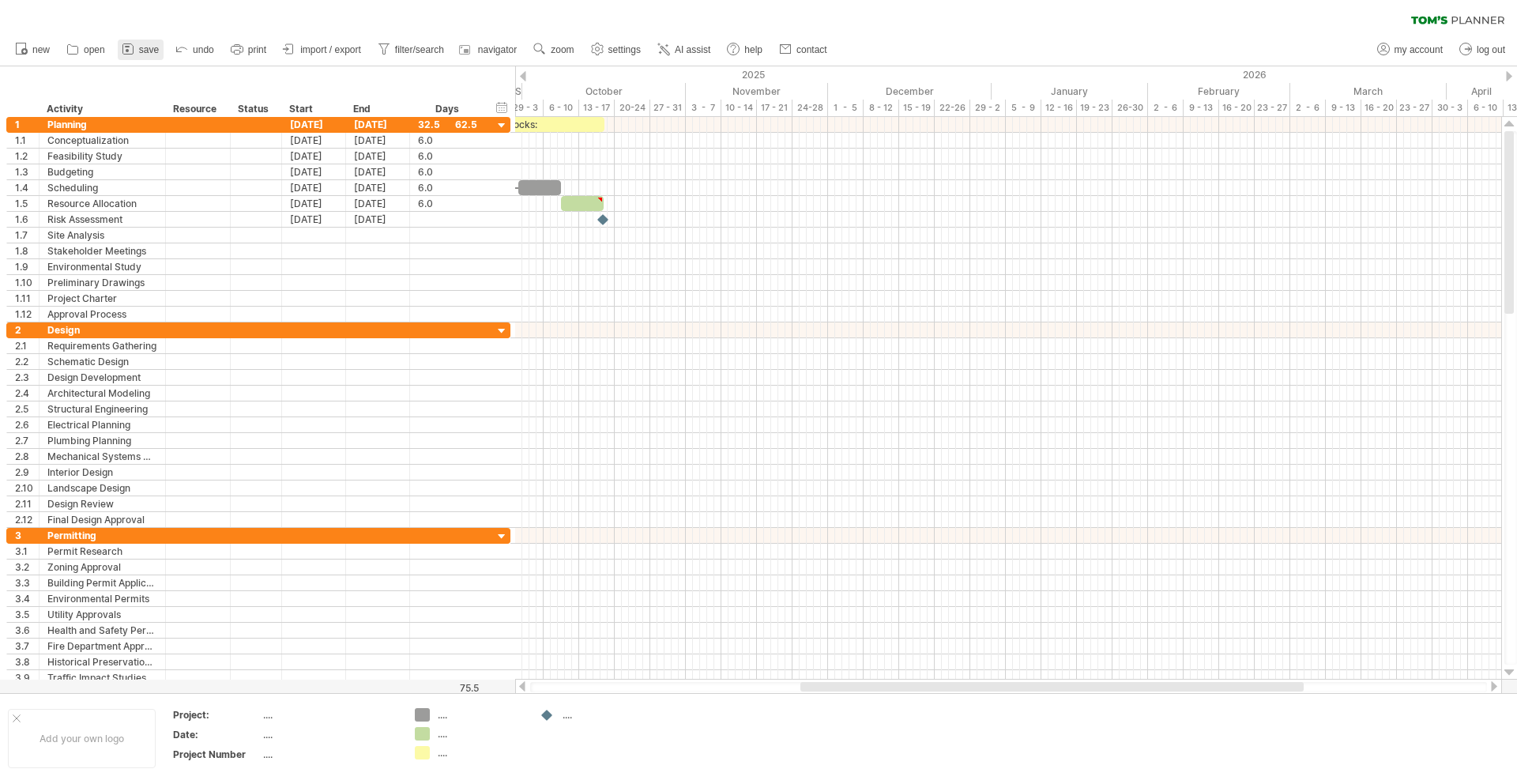
click at [138, 50] on link "save" at bounding box center [140, 50] width 46 height 21
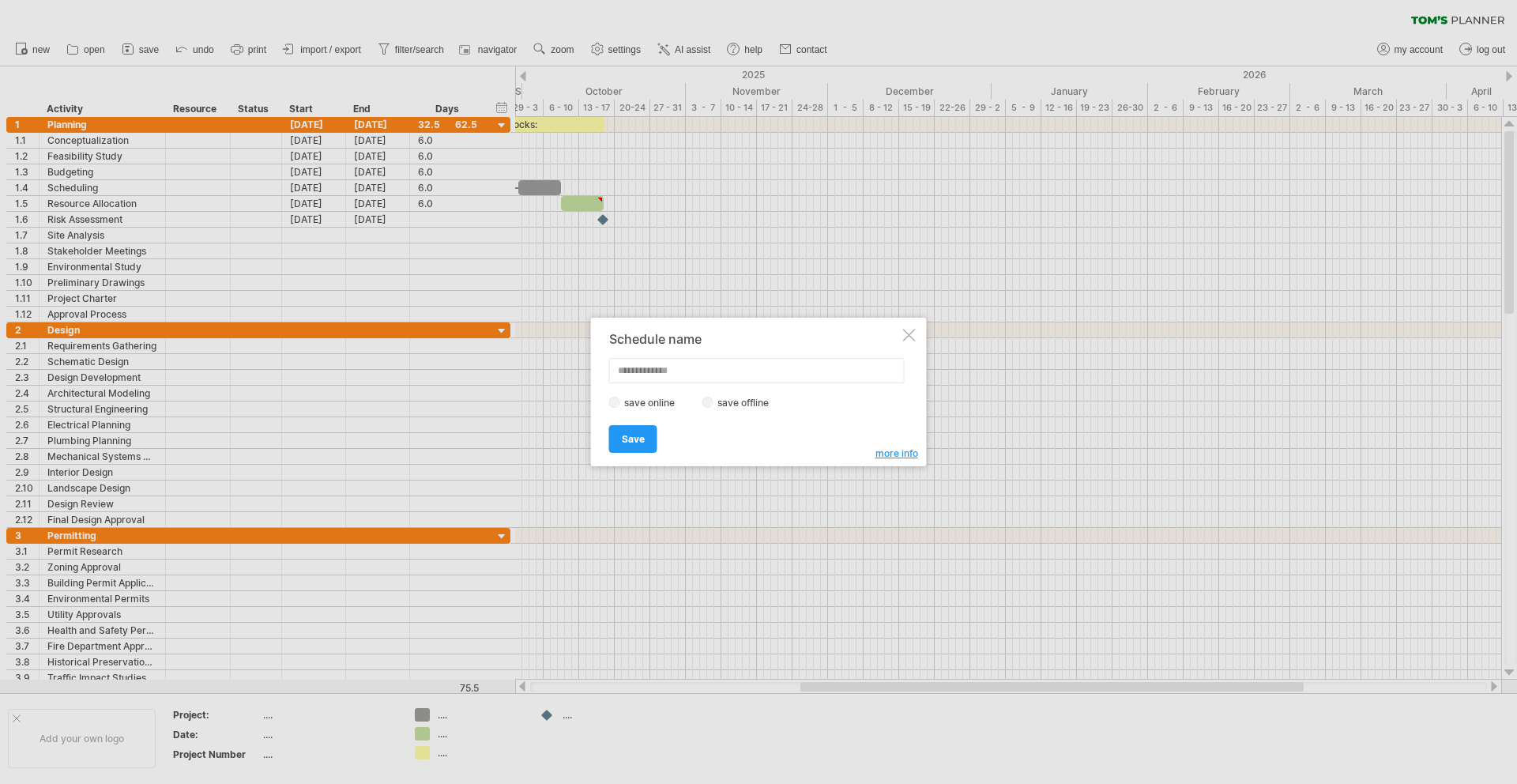
click at [659, 430] on div "Save Save" at bounding box center [754, 432] width 291 height 41
click at [640, 366] on input "text" at bounding box center [757, 370] width 296 height 26
type input "*"
click at [622, 440] on span "Save" at bounding box center [633, 438] width 23 height 12
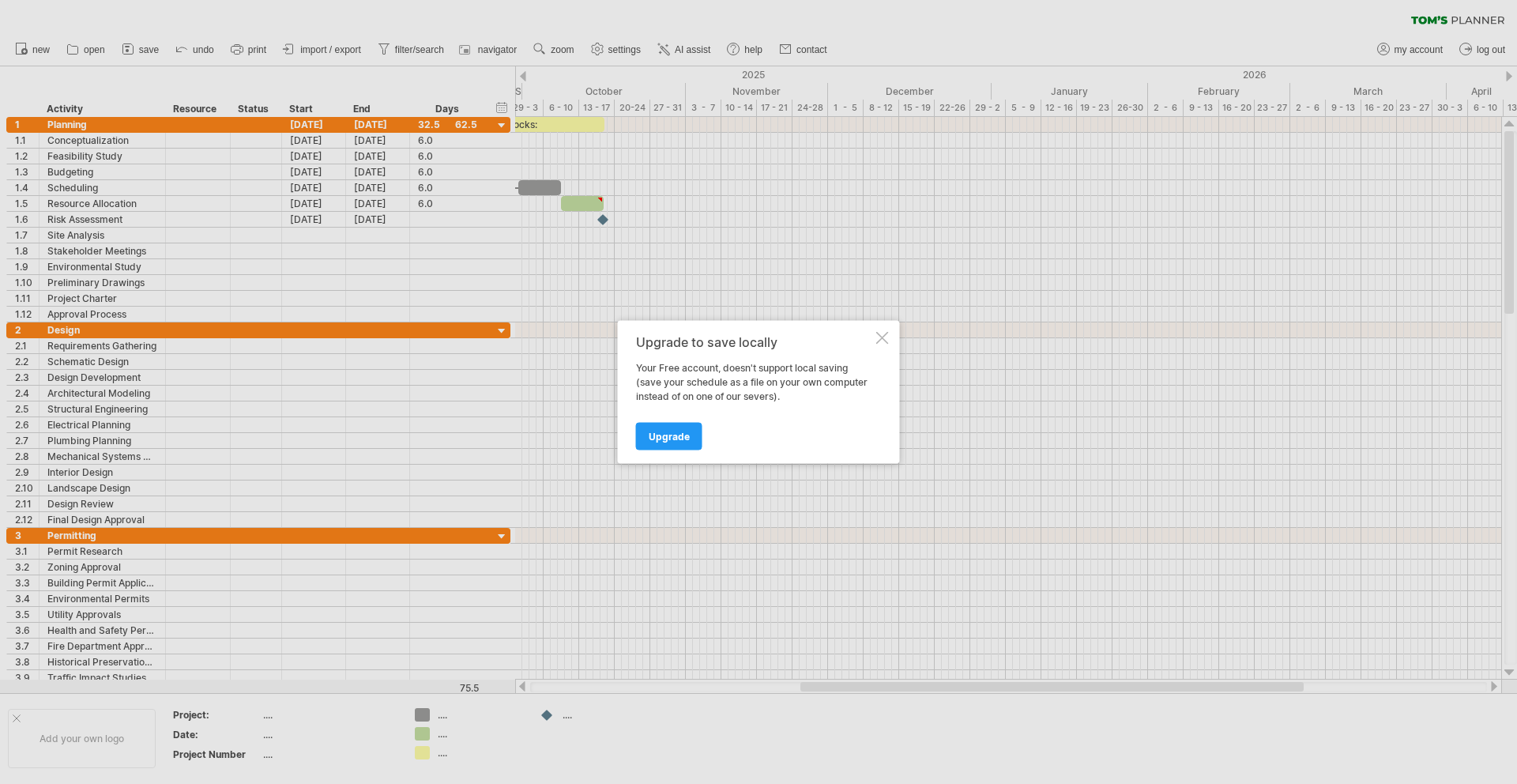
click at [877, 334] on div at bounding box center [882, 337] width 12 height 12
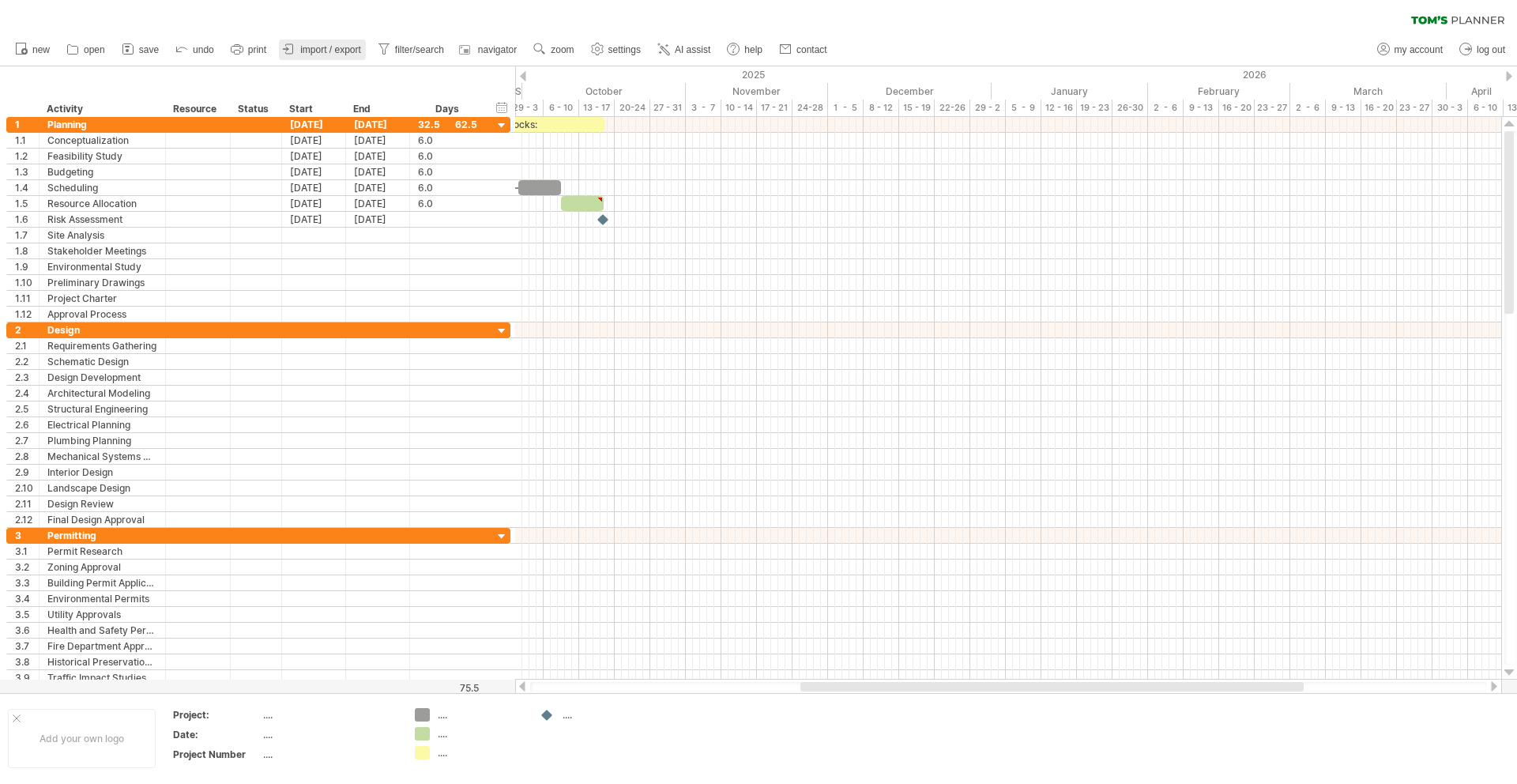
click at [314, 52] on span "import / export" at bounding box center [330, 49] width 61 height 11
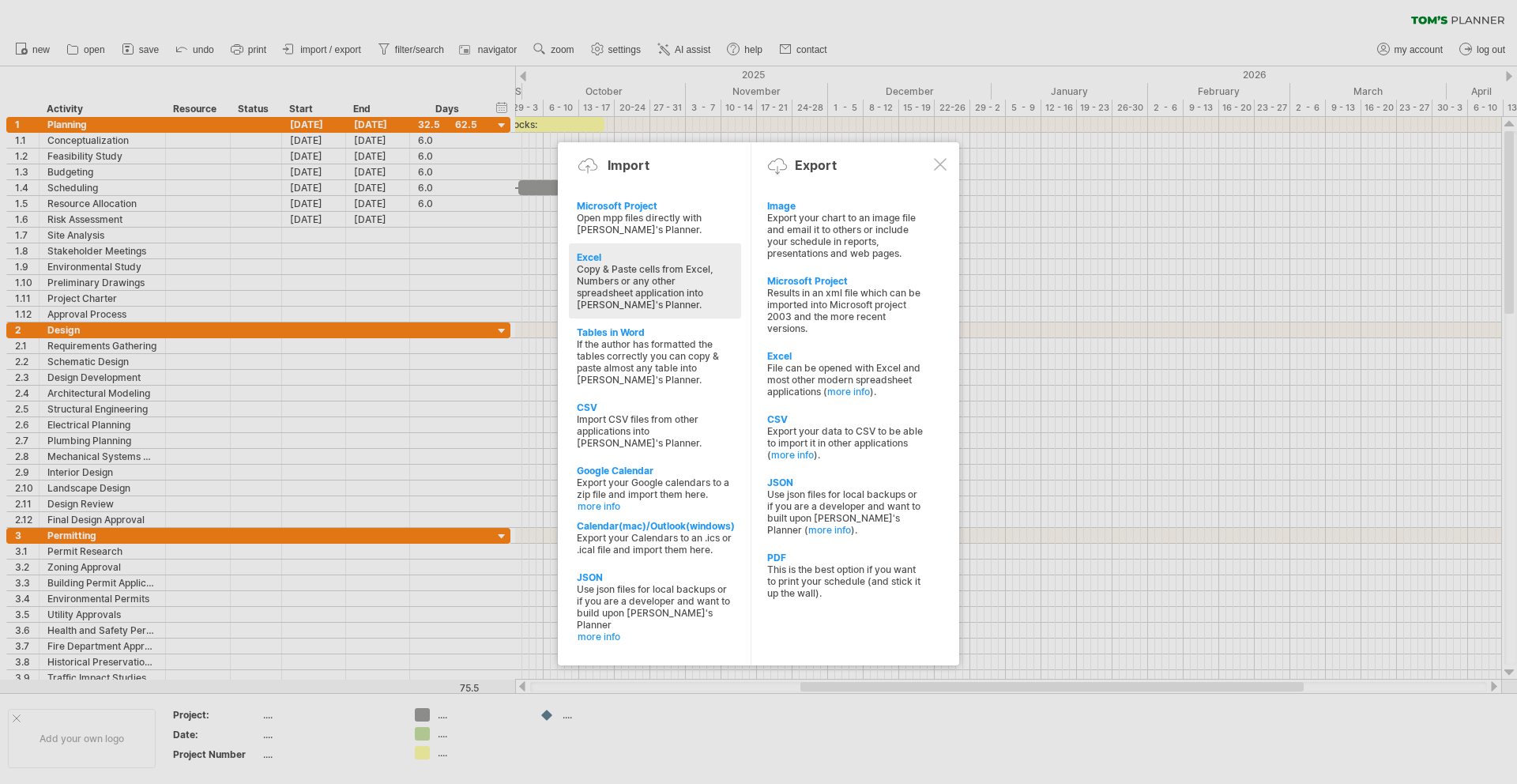
click at [636, 276] on div "Copy & Paste cells from Excel, Numbers or any other spreadsheet application int…" at bounding box center [655, 286] width 157 height 47
type textarea "**********"
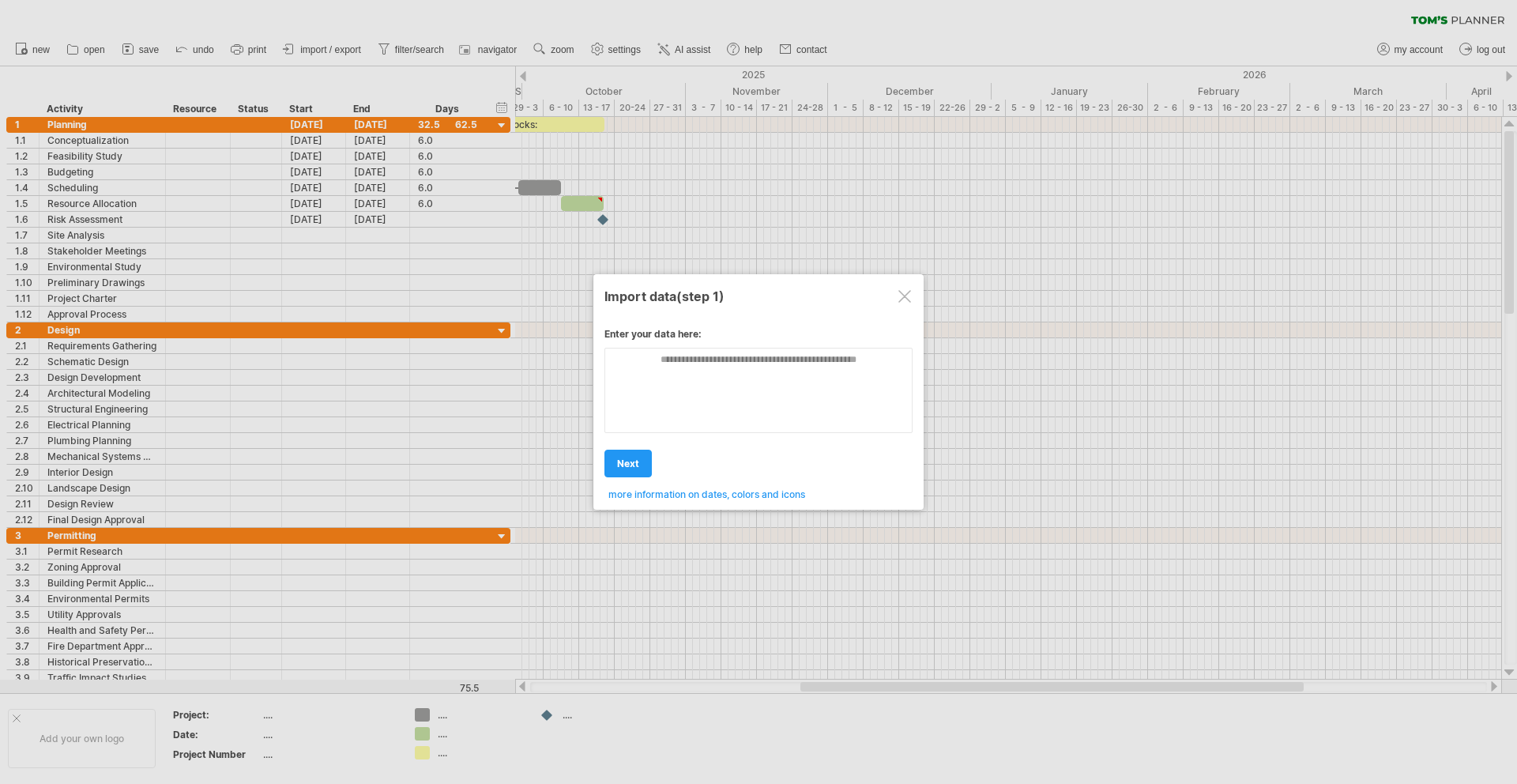
click at [663, 498] on span "more information on dates, colors and icons" at bounding box center [706, 494] width 196 height 12
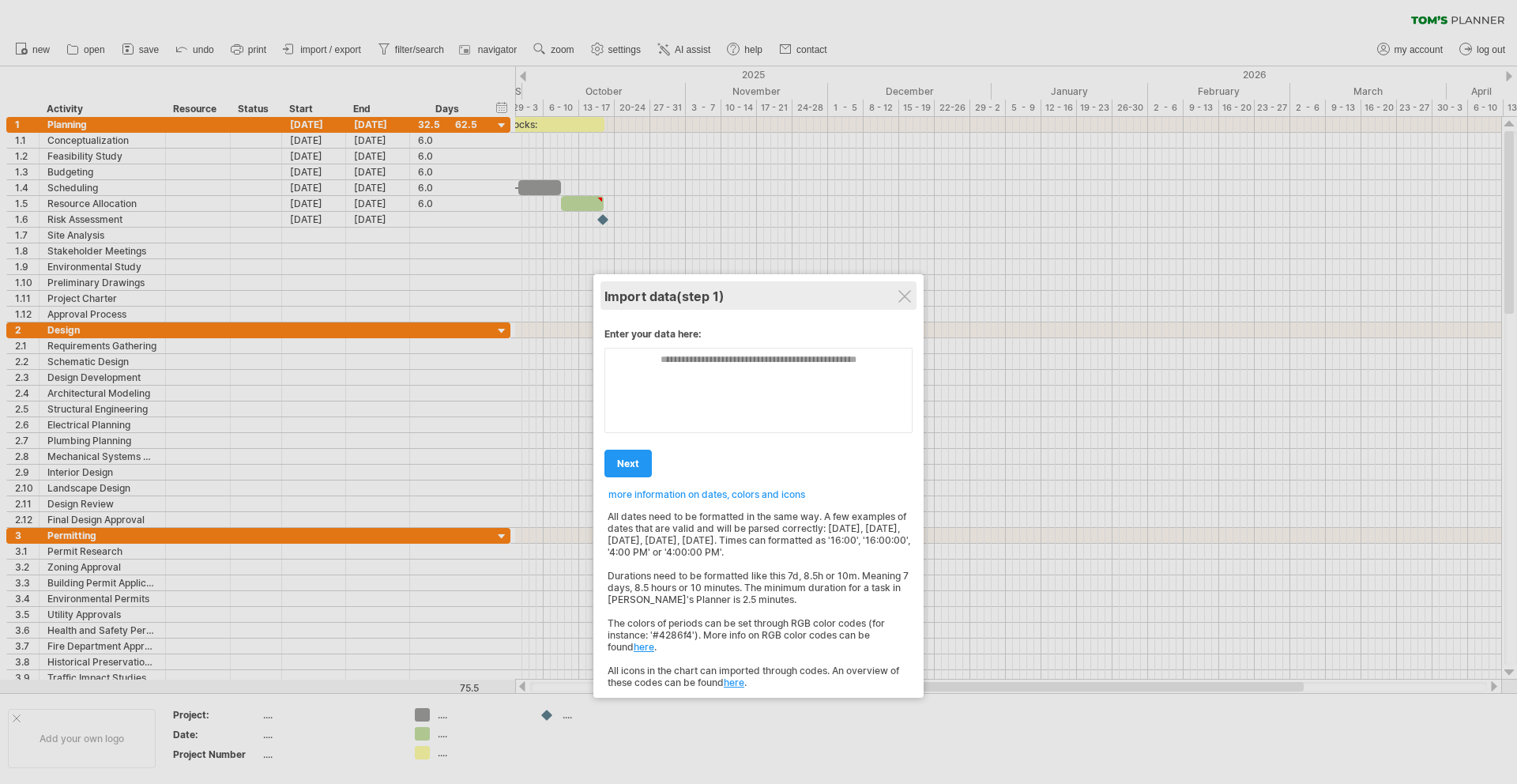
click at [904, 303] on div "Import data (step 1)" at bounding box center [758, 295] width 308 height 28
click at [906, 296] on div at bounding box center [904, 296] width 12 height 12
